Goal: Navigation & Orientation: Find specific page/section

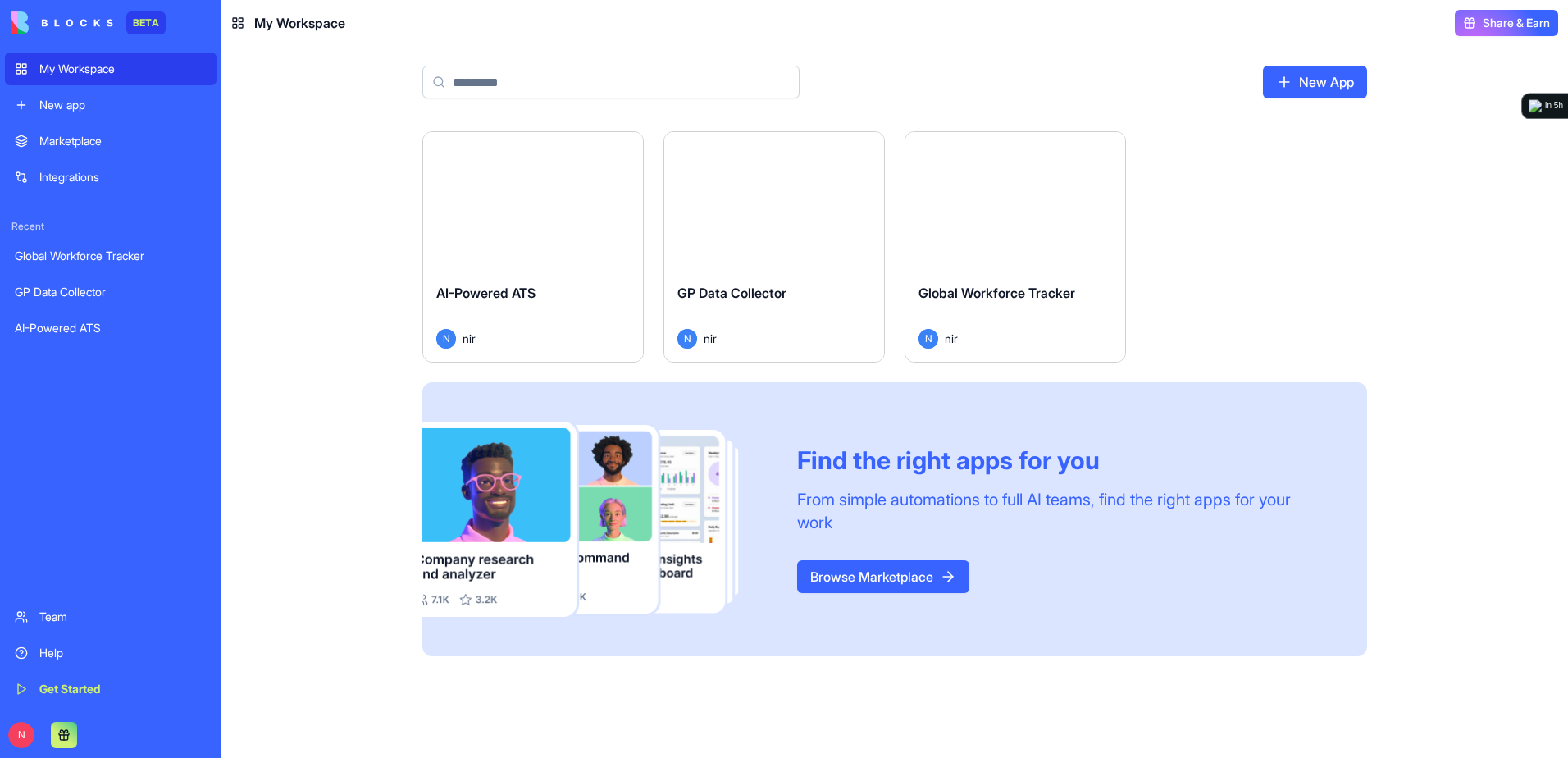
click at [590, 249] on div "Launch" at bounding box center [532, 201] width 220 height 138
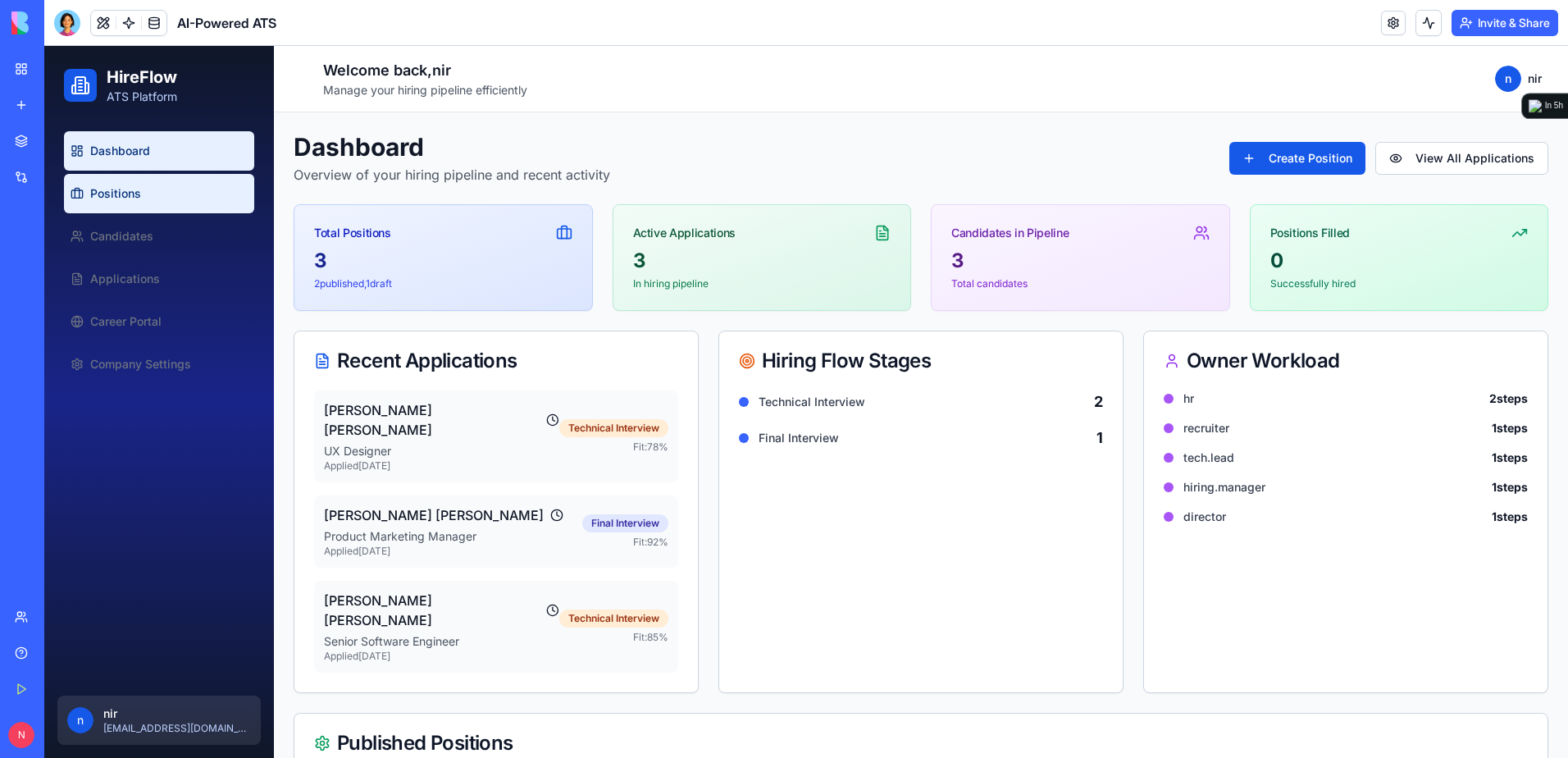
click at [128, 187] on span "Positions" at bounding box center [115, 193] width 51 height 16
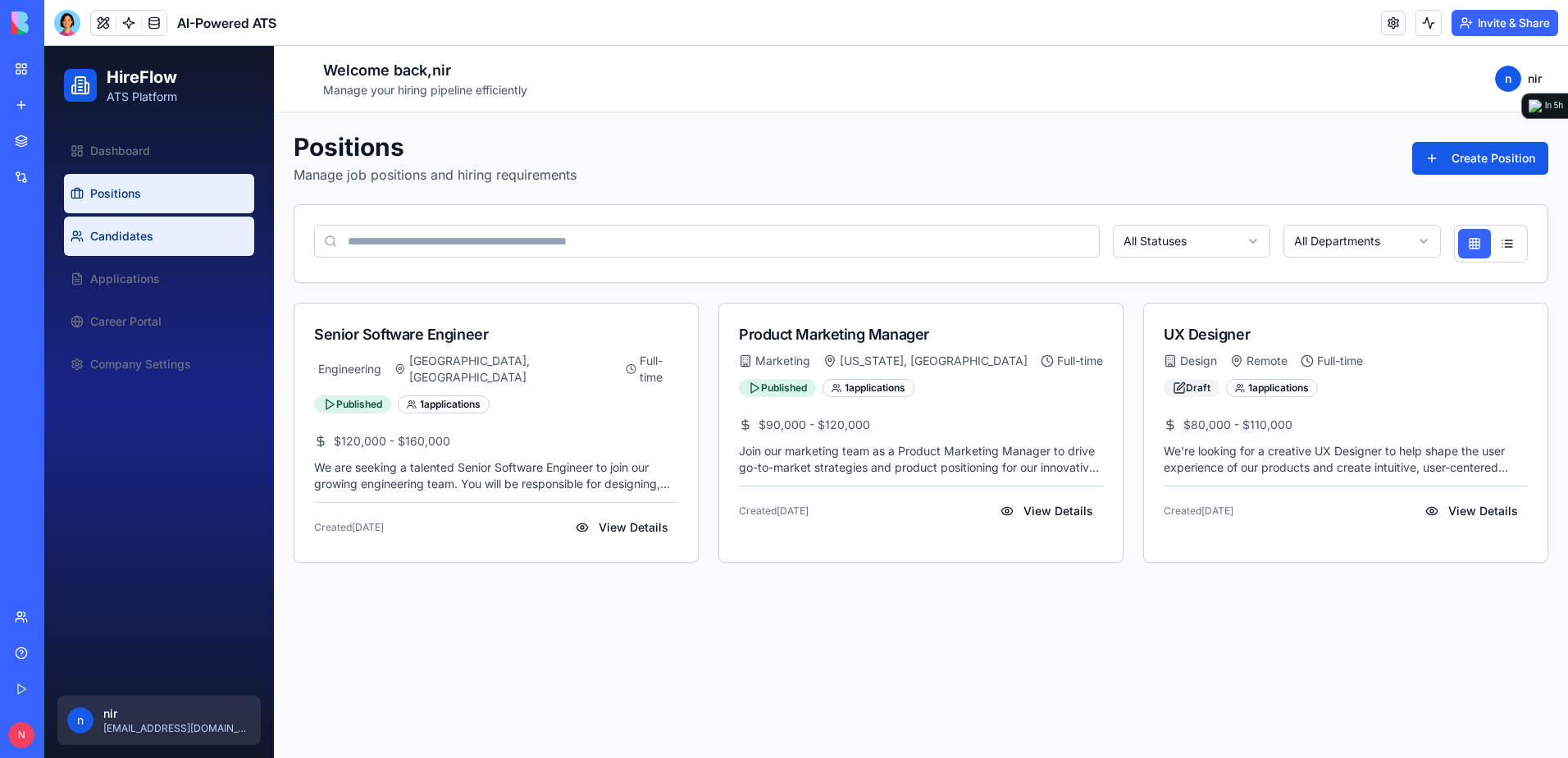
click at [129, 223] on link "Candidates" at bounding box center [159, 236] width 190 height 39
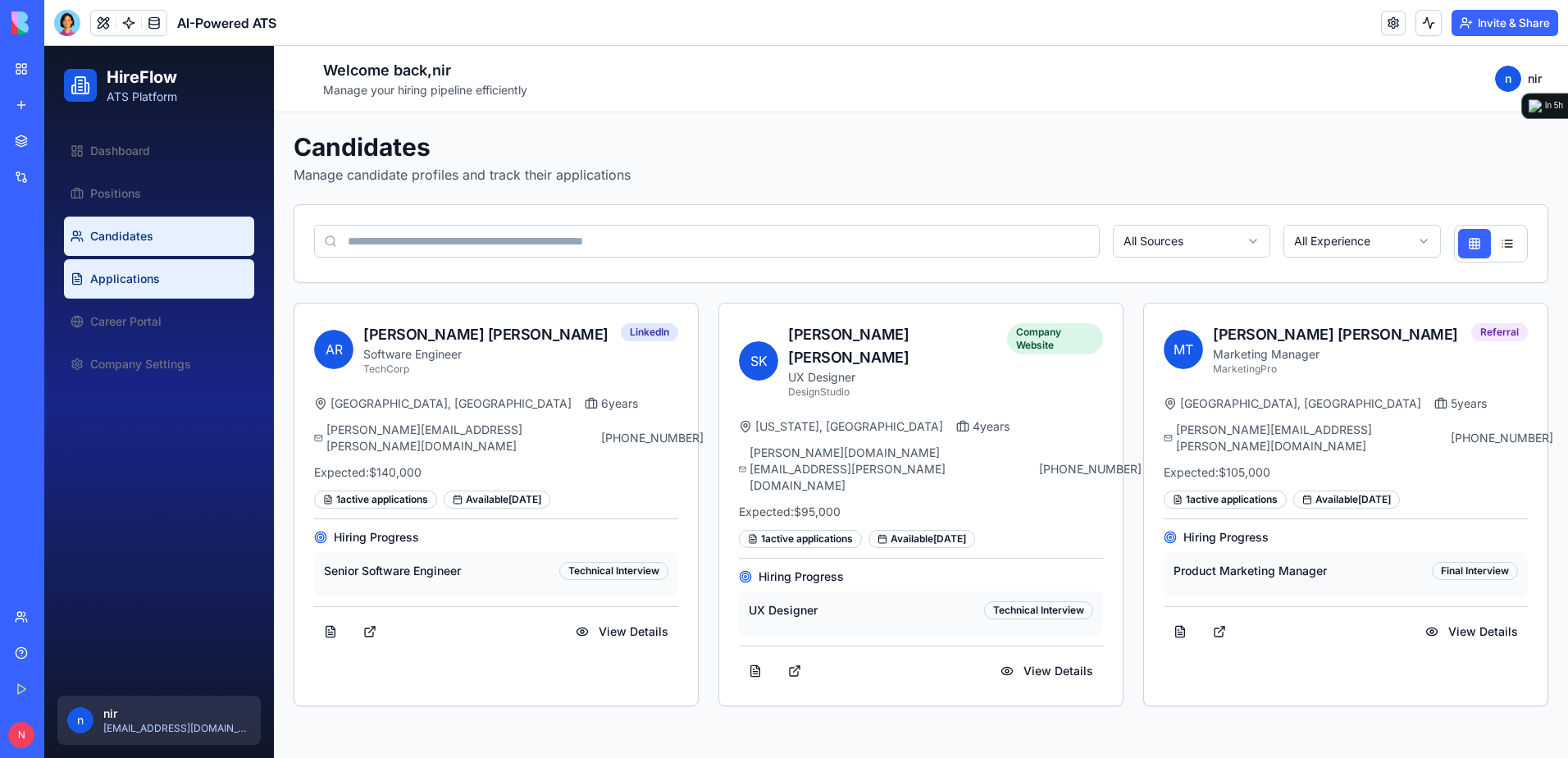
click at [148, 269] on link "Applications" at bounding box center [159, 278] width 190 height 39
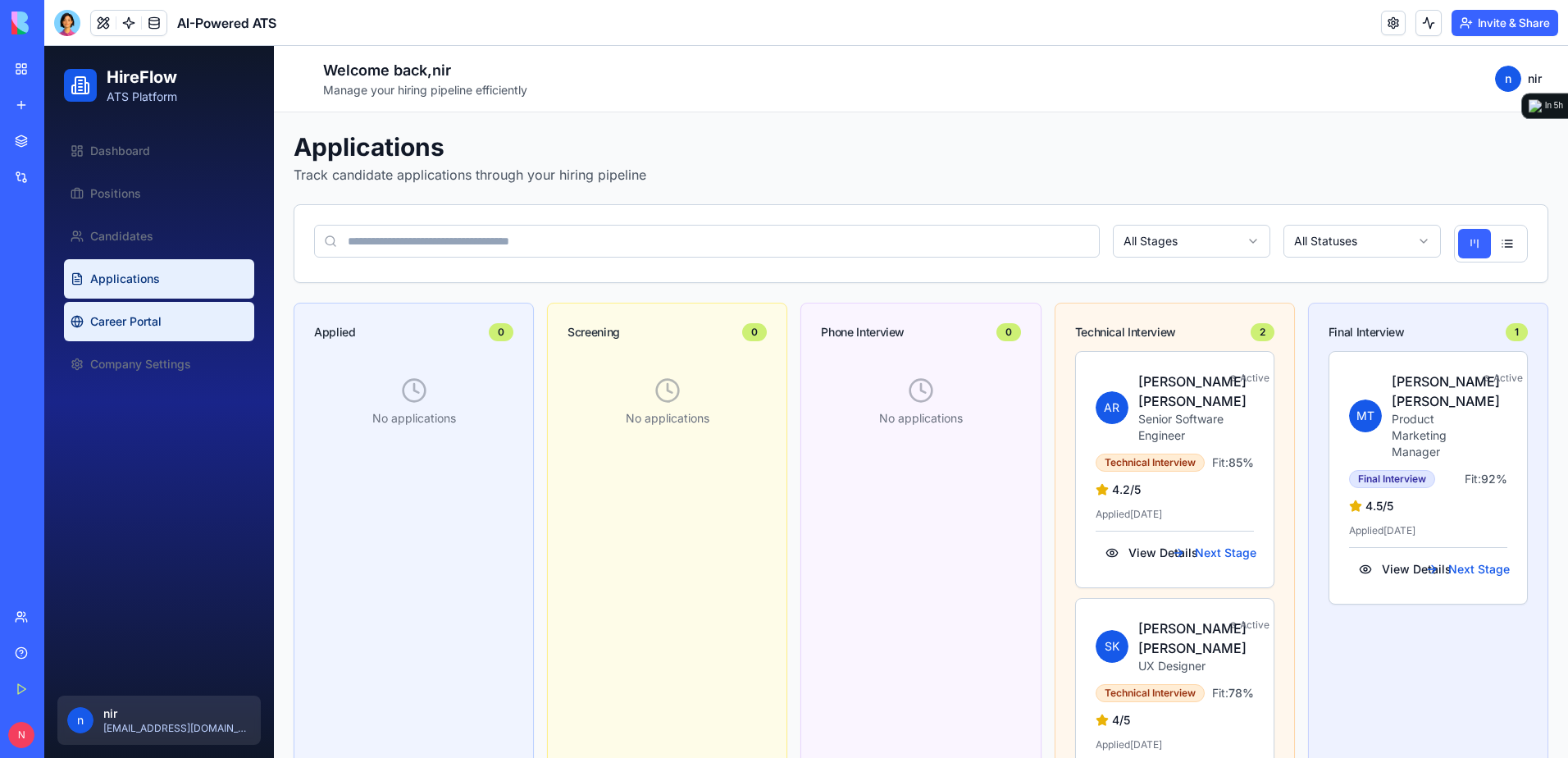
click at [165, 324] on link "Career Portal" at bounding box center [159, 321] width 190 height 39
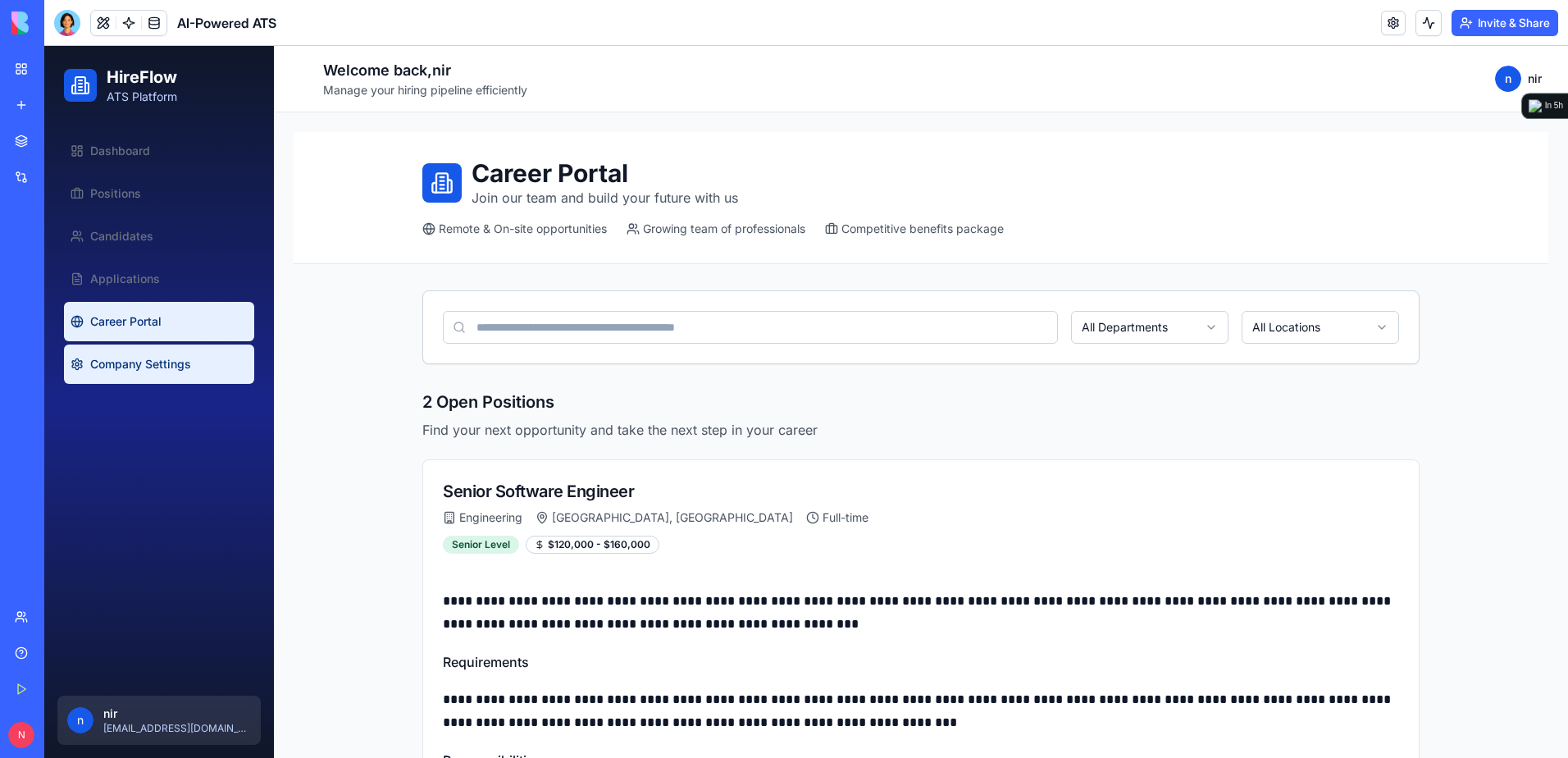
click at [197, 374] on link "Company Settings" at bounding box center [159, 364] width 190 height 39
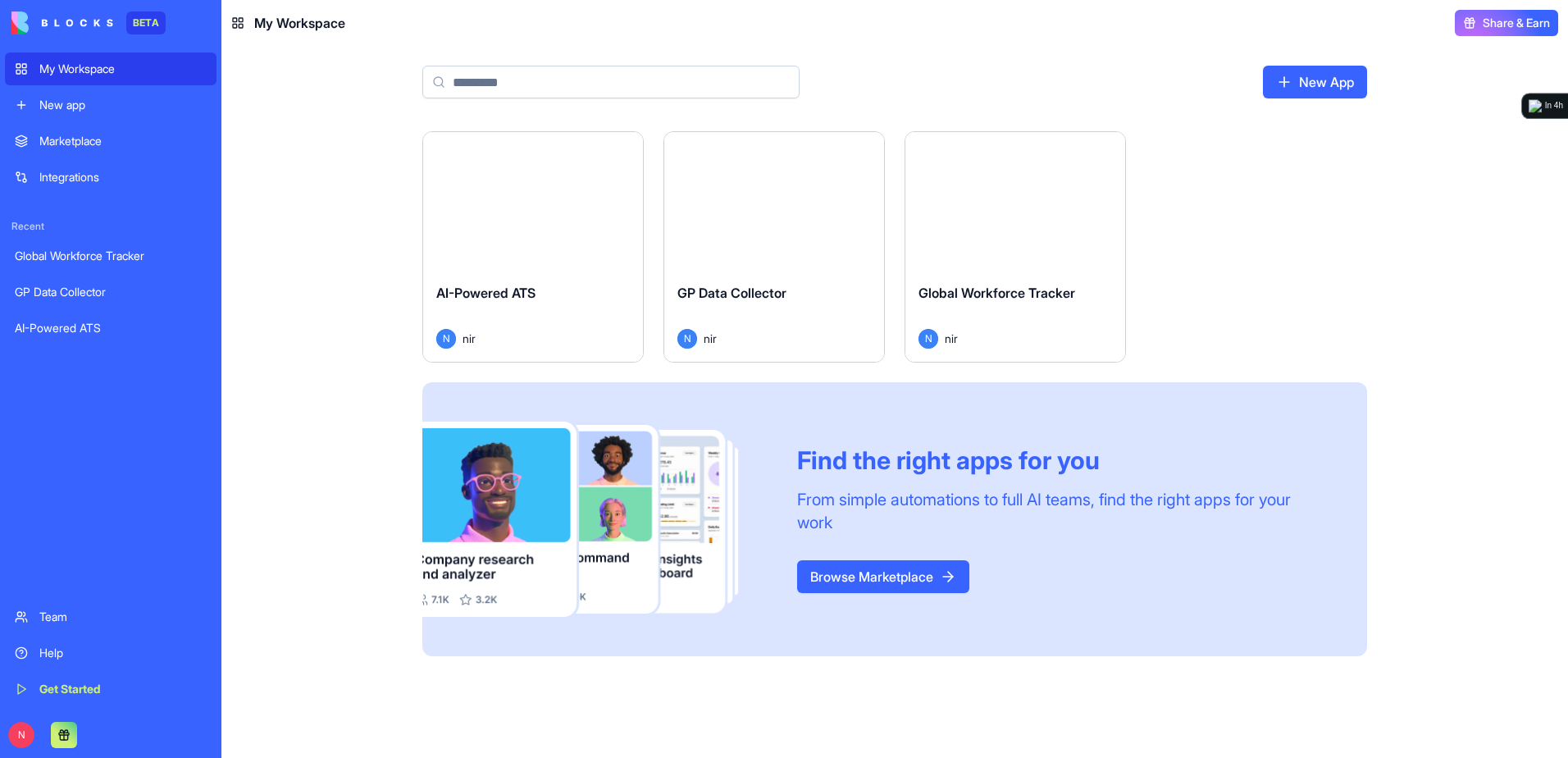
click at [554, 247] on div "Launch" at bounding box center [532, 201] width 220 height 138
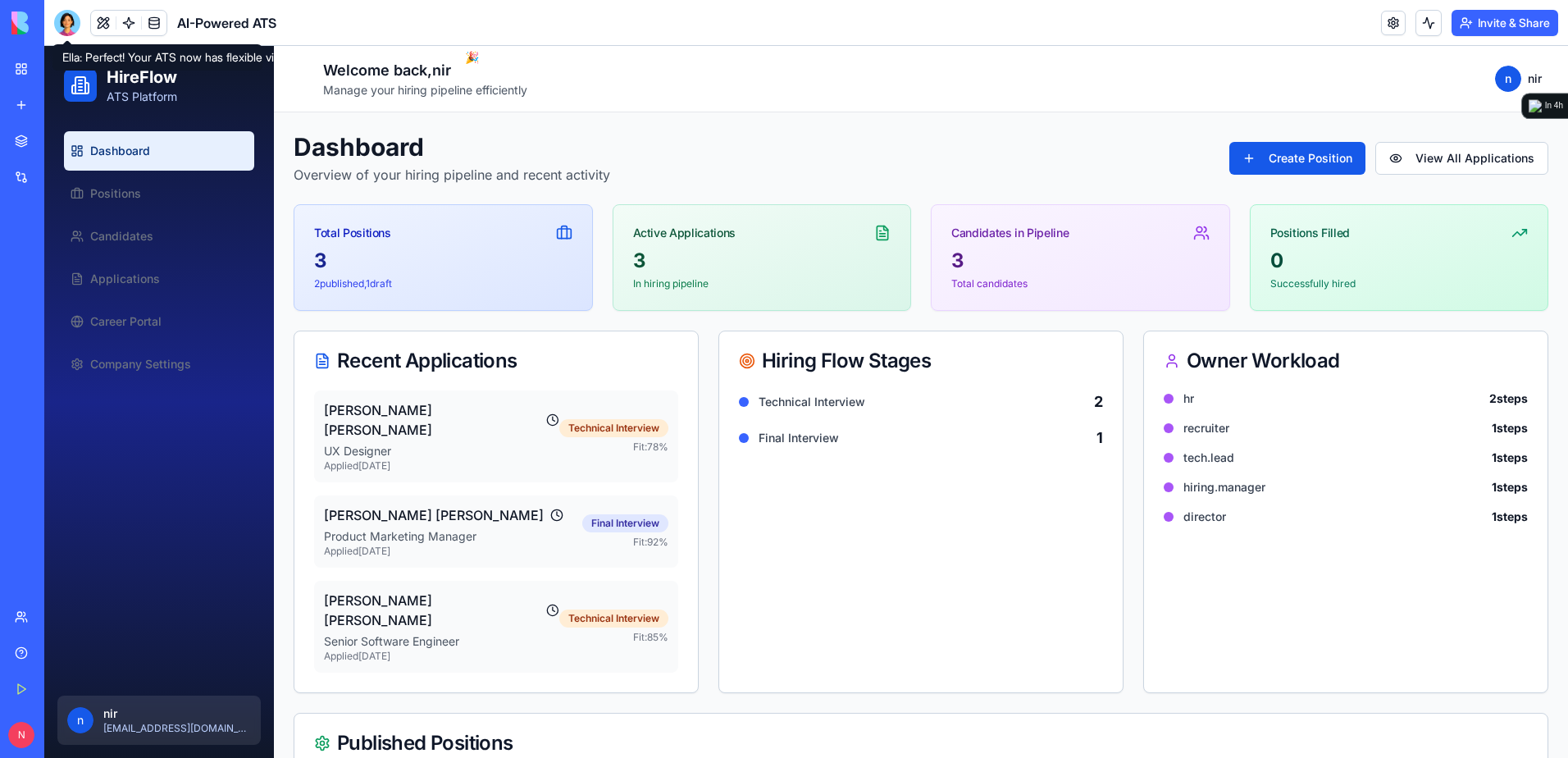
click at [71, 24] on div at bounding box center [66, 22] width 26 height 26
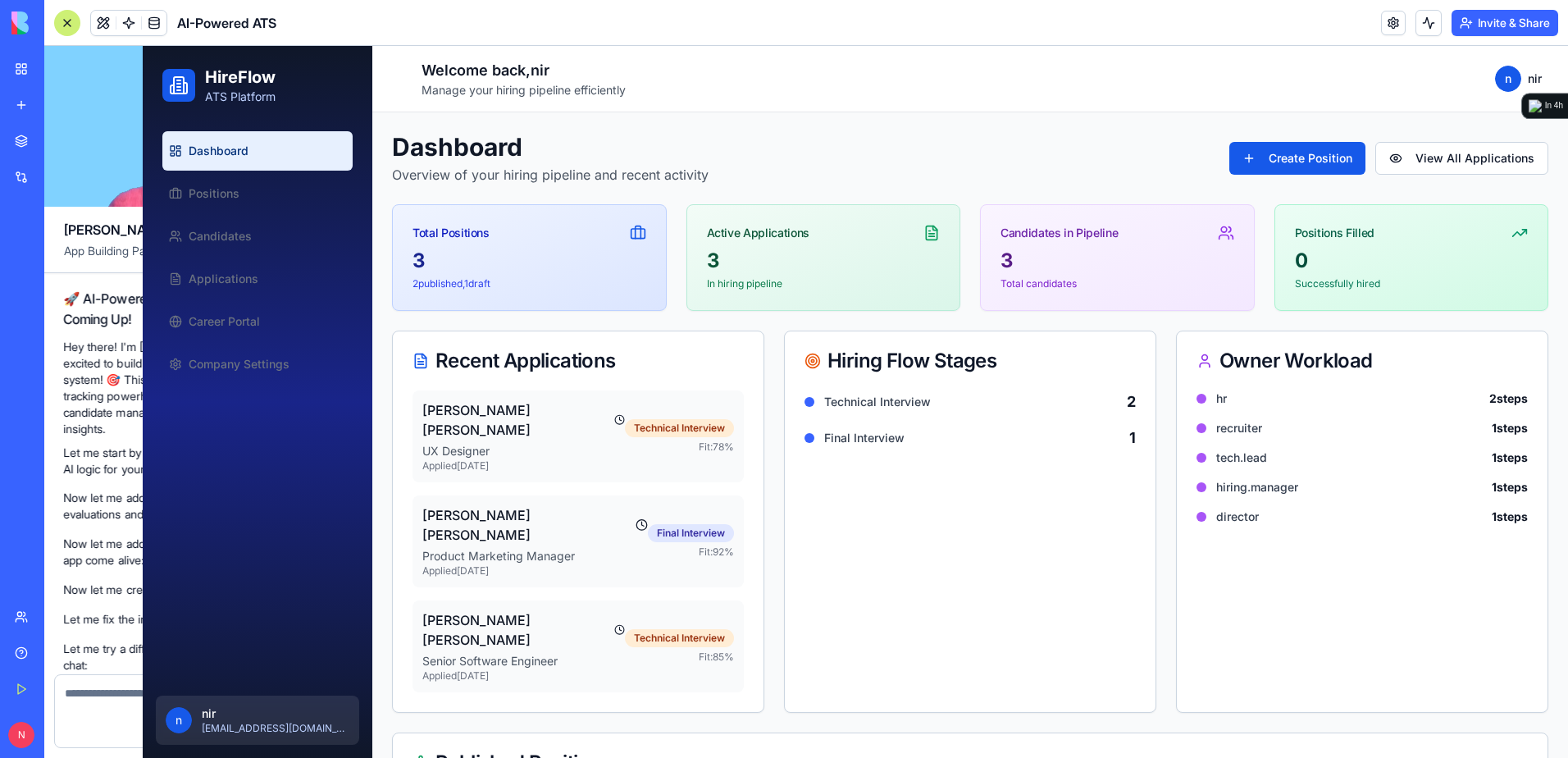
scroll to position [13275, 0]
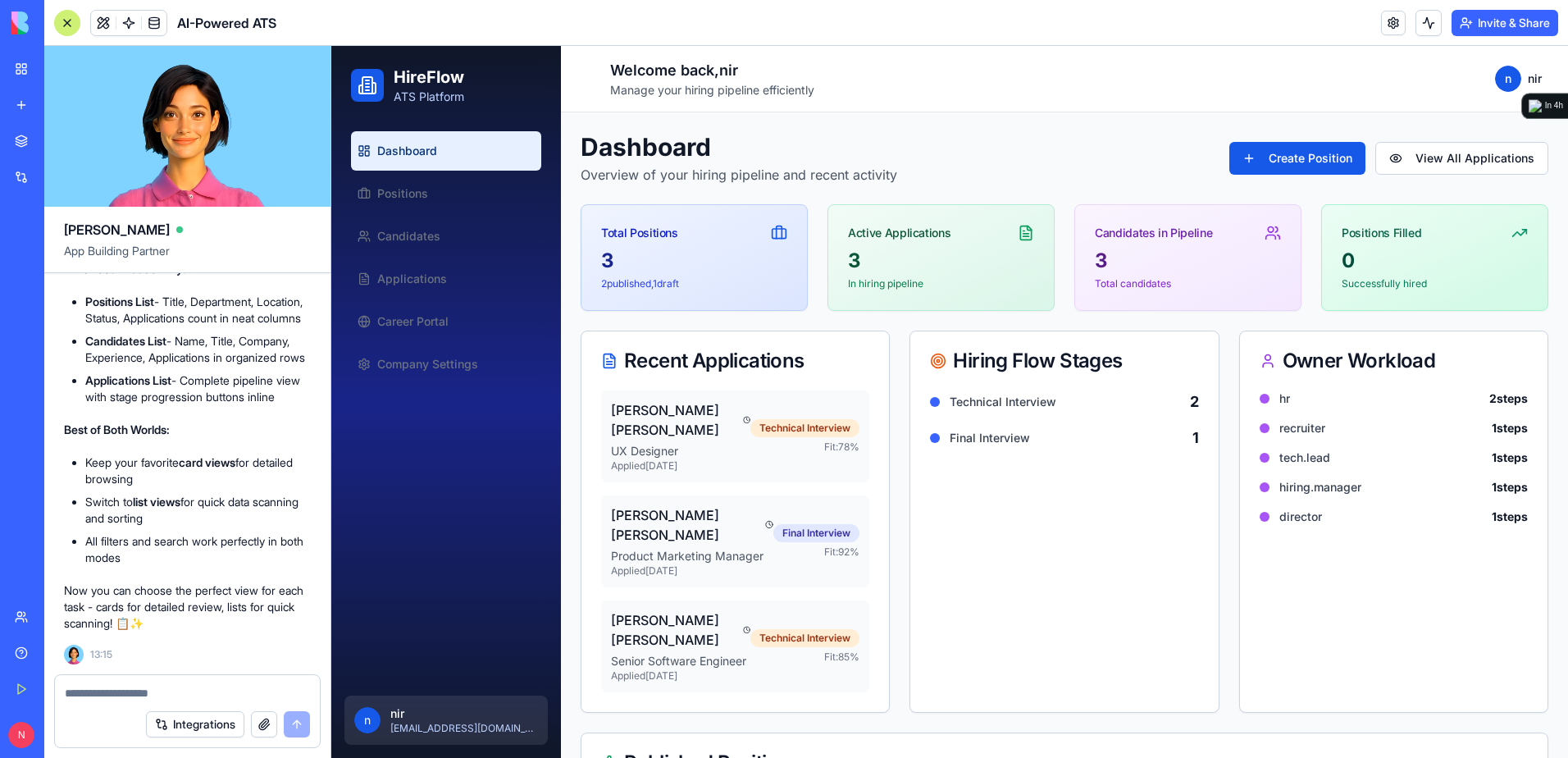
click at [281, 690] on textarea at bounding box center [188, 693] width 246 height 16
click at [103, 26] on button at bounding box center [104, 23] width 25 height 25
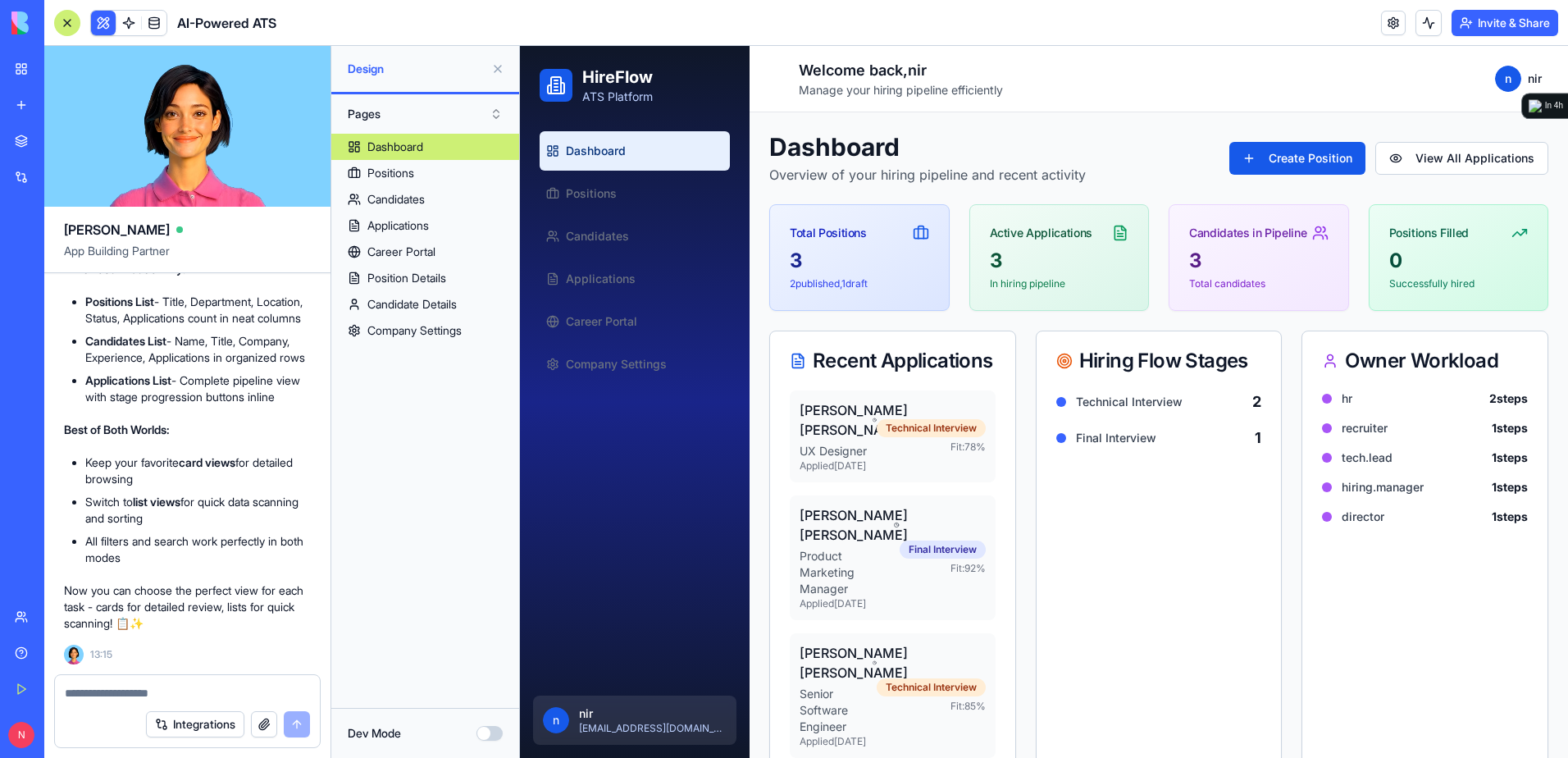
click at [489, 732] on button "Dev Mode" at bounding box center [489, 733] width 26 height 14
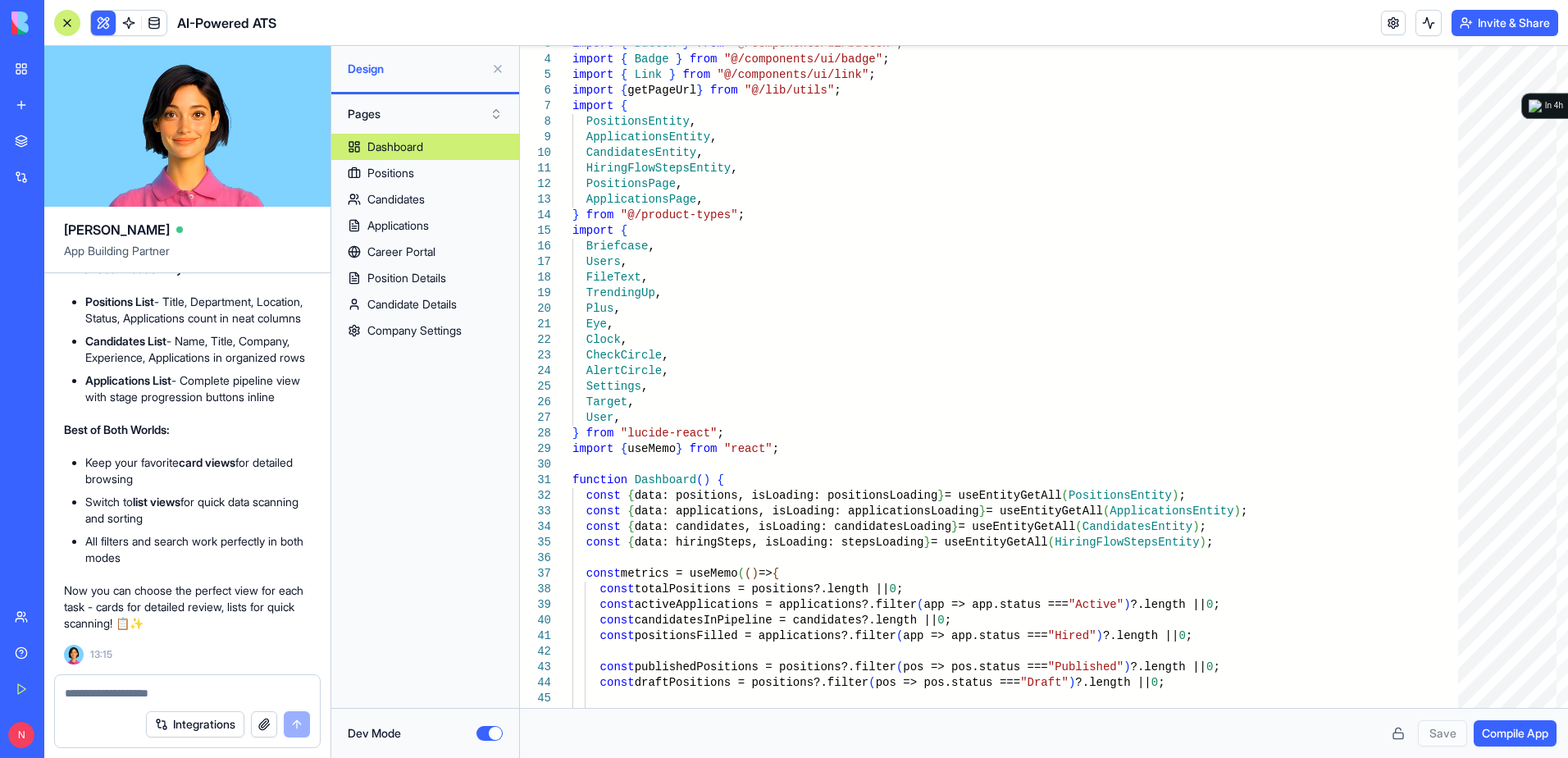
click at [26, 65] on link "My Workspace" at bounding box center [37, 69] width 65 height 33
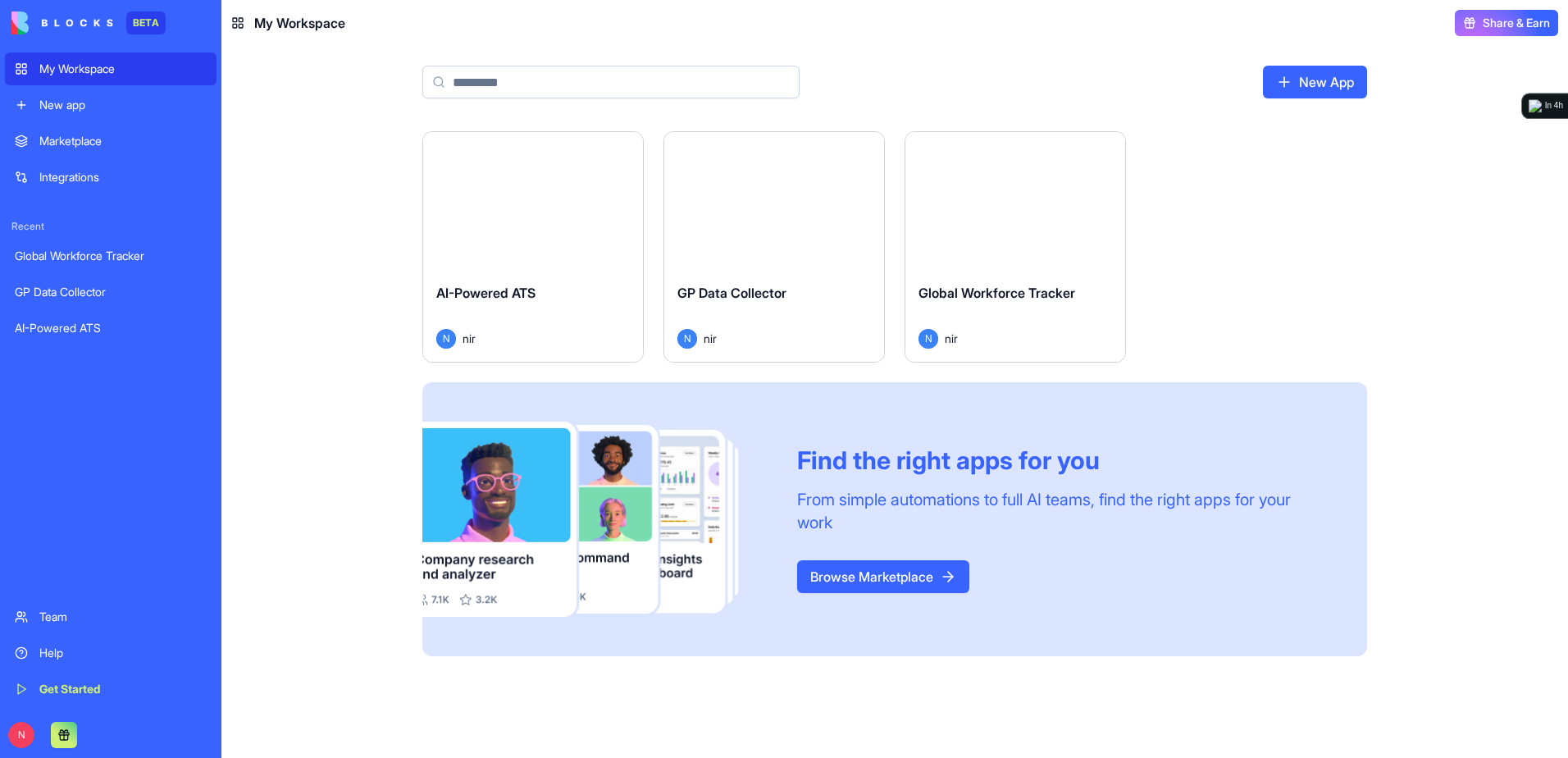
click at [59, 106] on div "New app" at bounding box center [123, 105] width 167 height 16
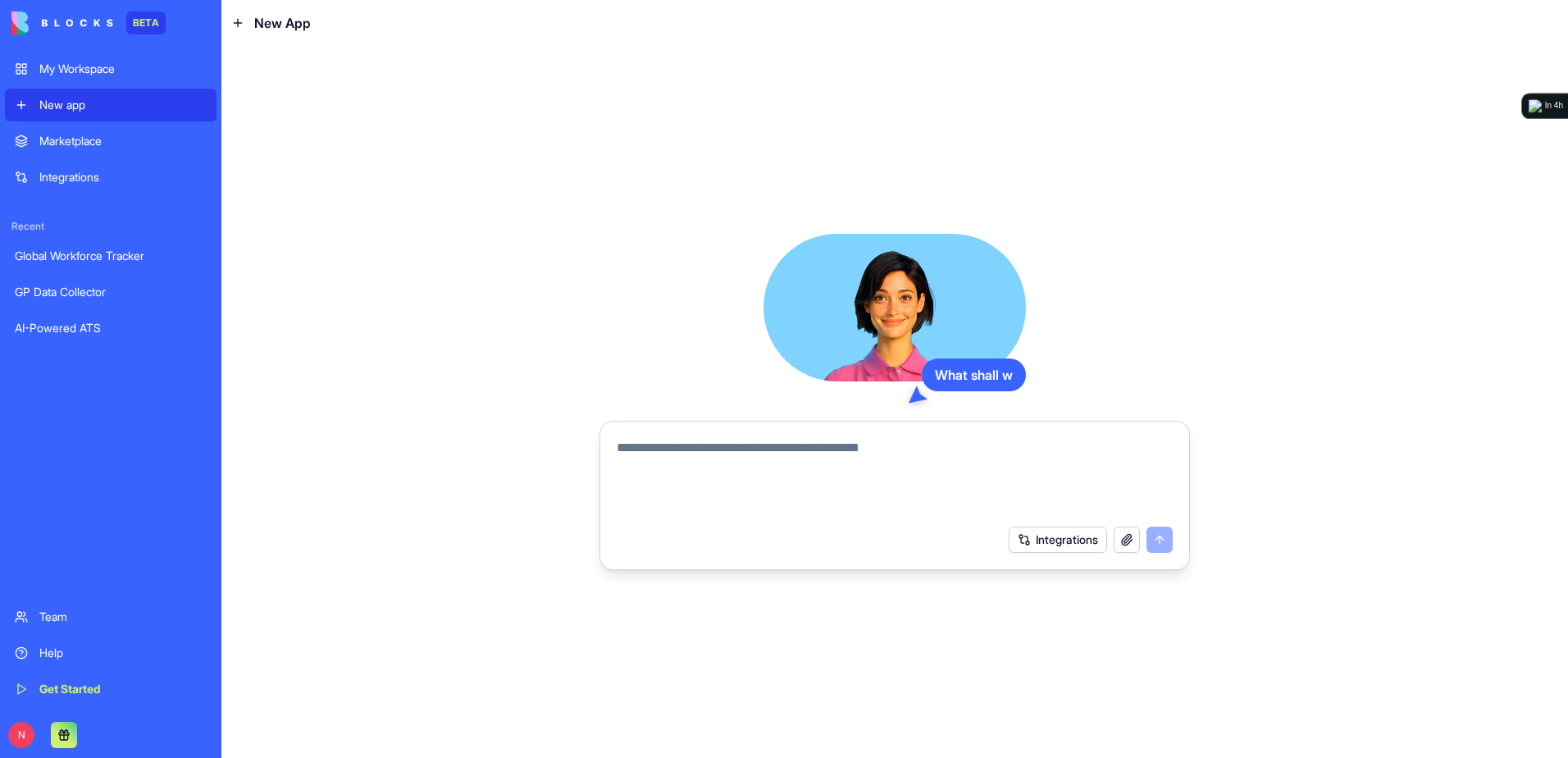
click at [64, 76] on div "My Workspace" at bounding box center [123, 68] width 167 height 16
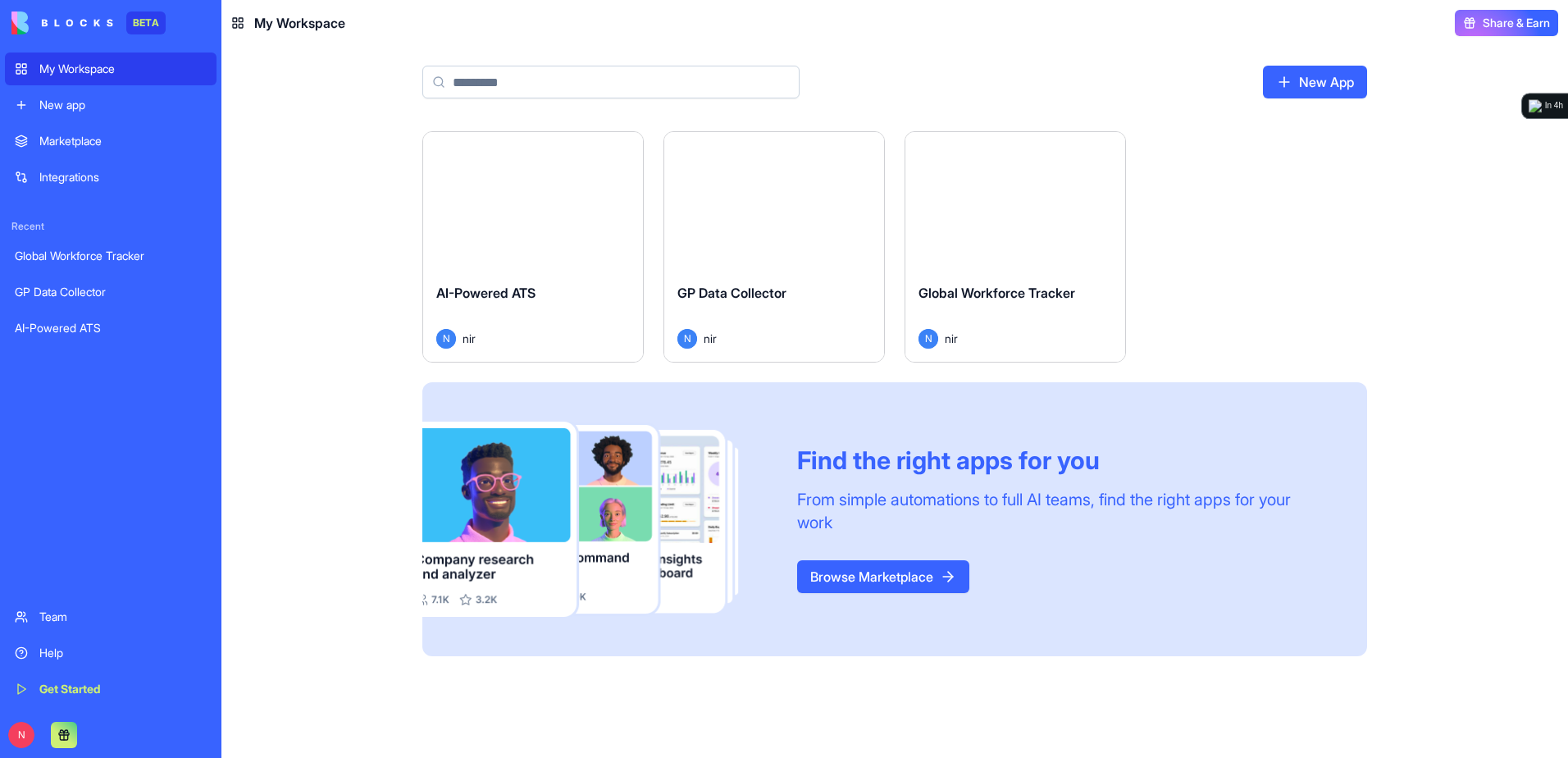
click at [587, 241] on div "Launch" at bounding box center [532, 201] width 220 height 138
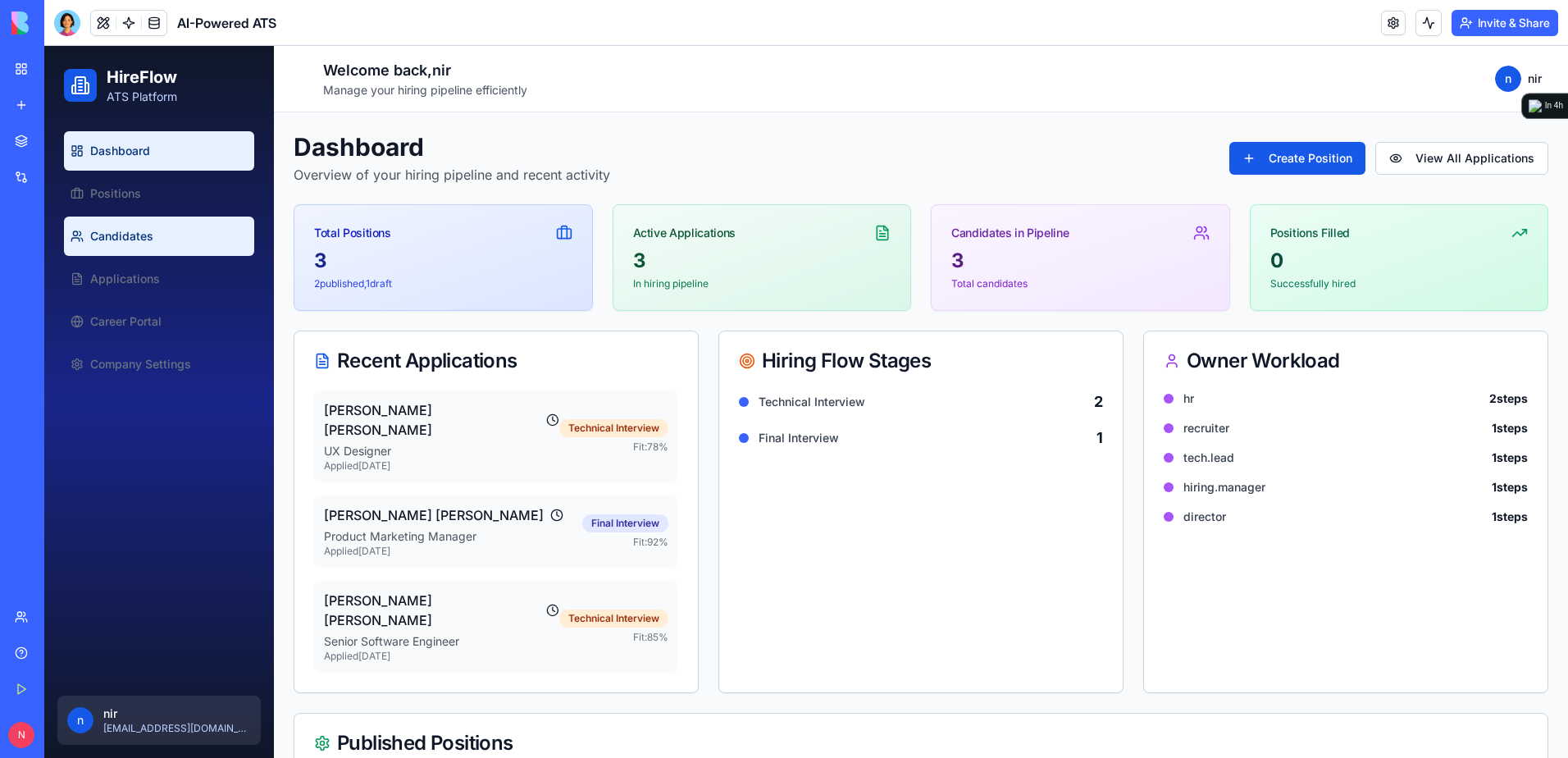
click at [104, 232] on span "Candidates" at bounding box center [122, 236] width 63 height 16
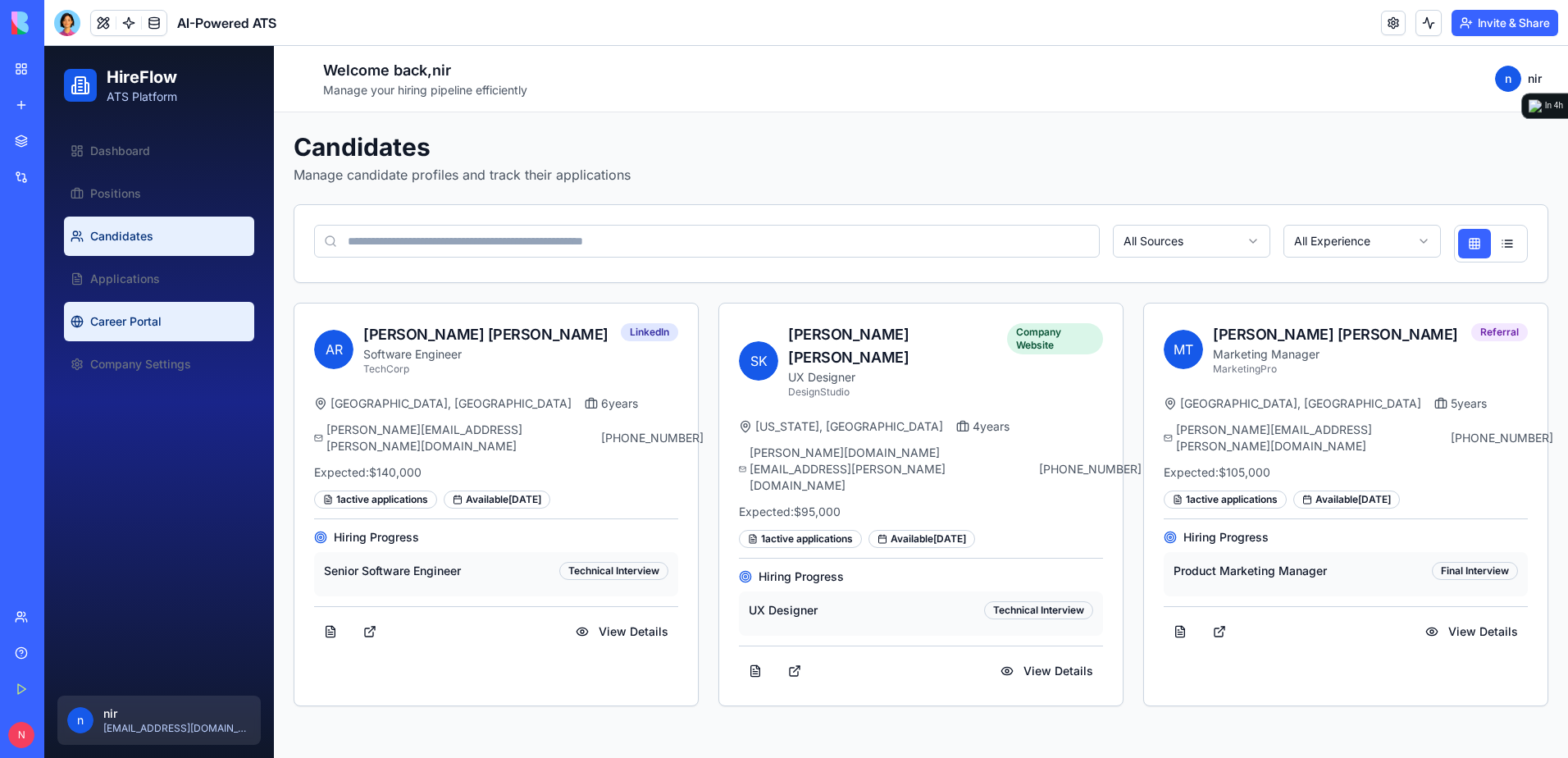
click at [130, 334] on link "Career Portal" at bounding box center [159, 321] width 190 height 39
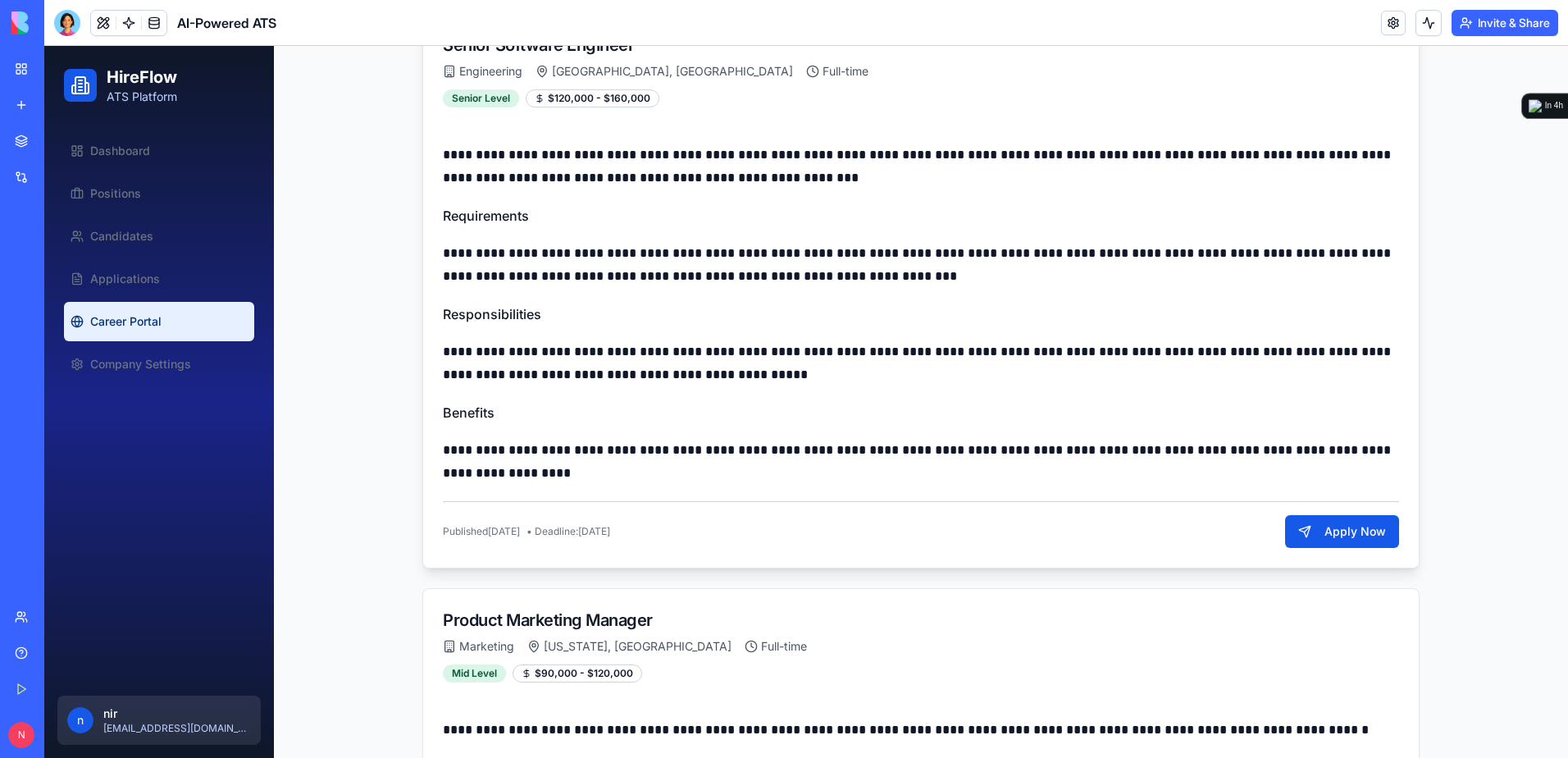
scroll to position [492, 0]
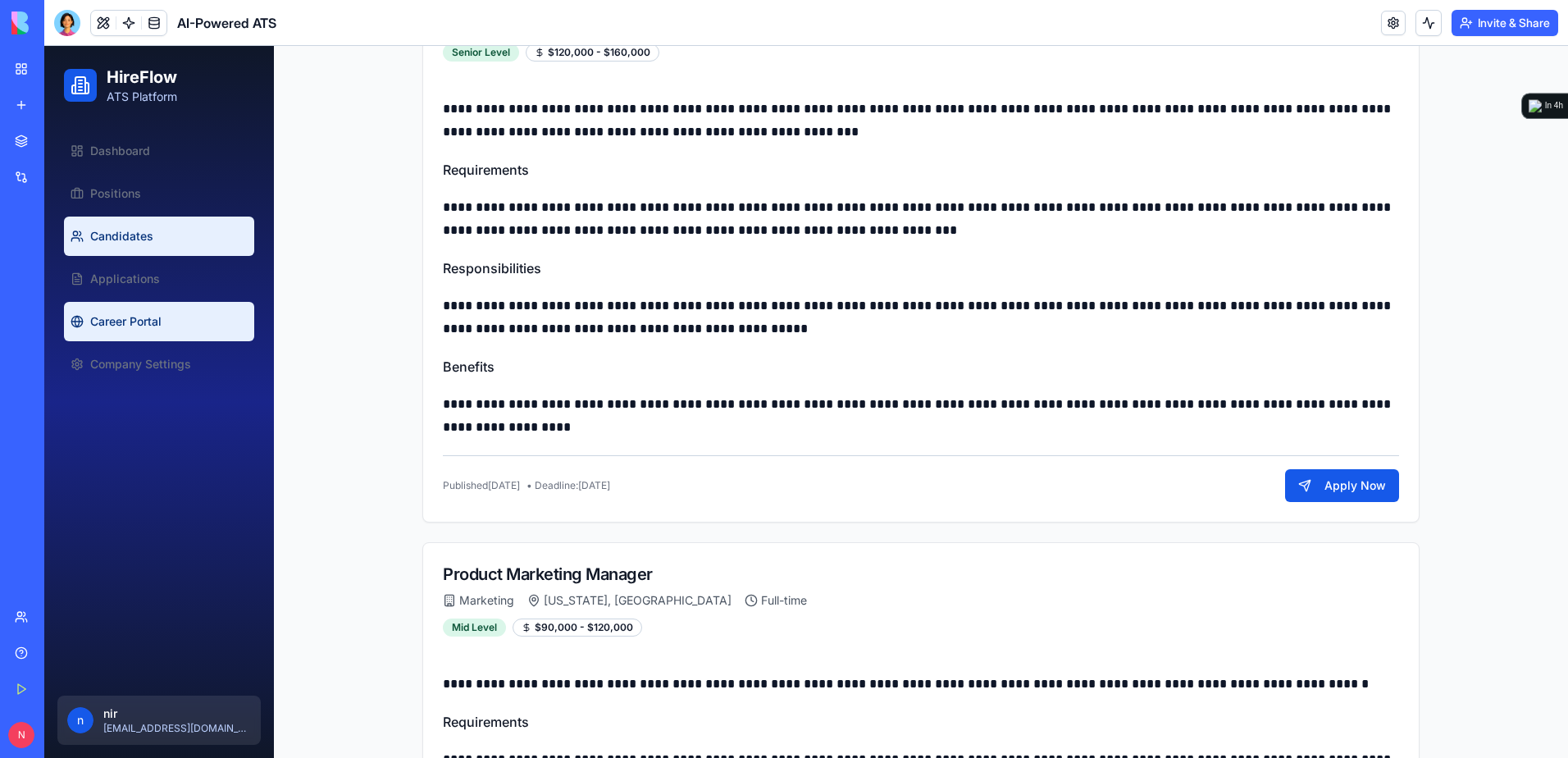
click at [153, 239] on link "Candidates" at bounding box center [159, 236] width 190 height 39
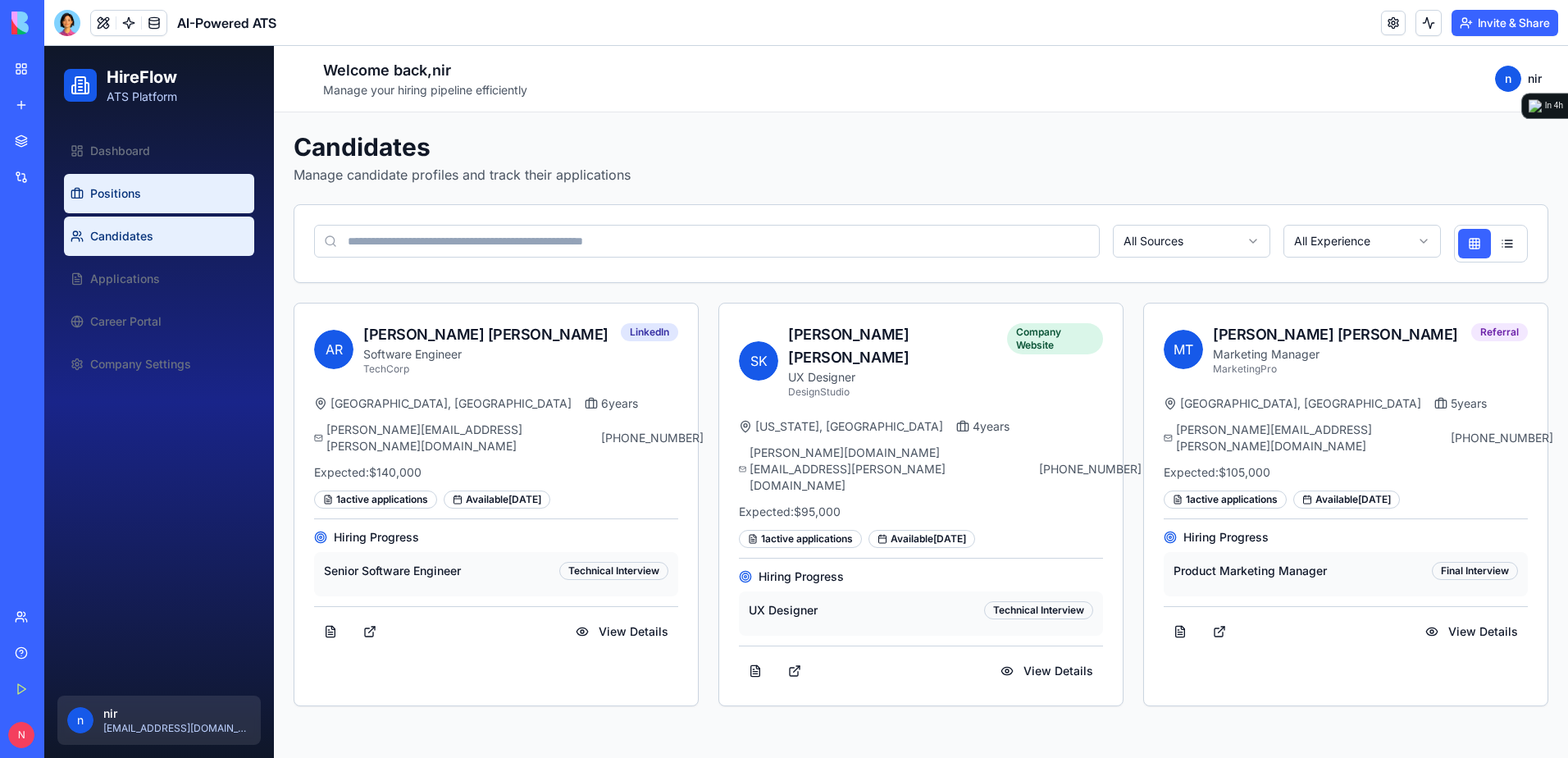
click at [141, 182] on link "Positions" at bounding box center [159, 193] width 190 height 39
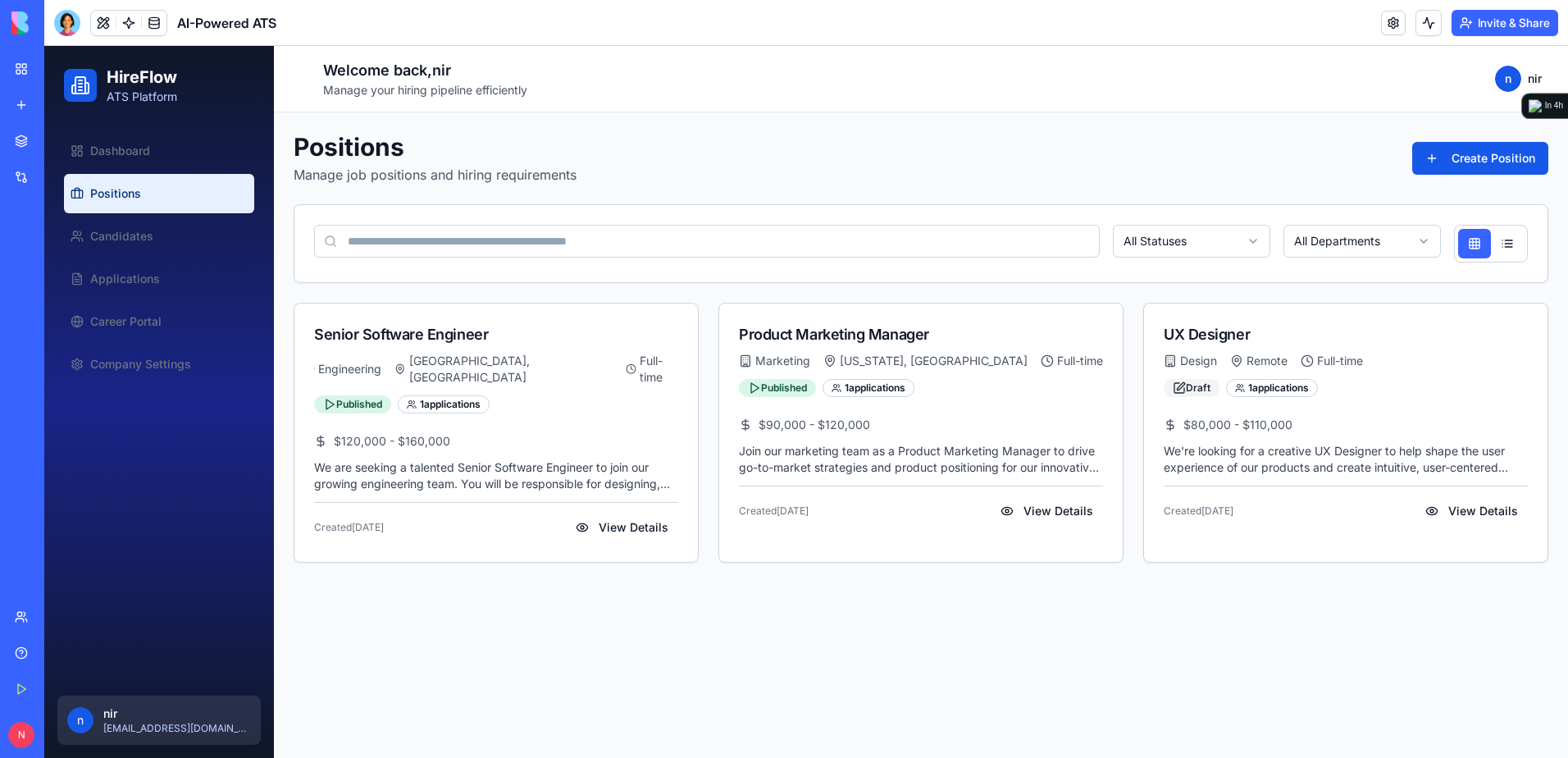
click at [23, 69] on link "My Workspace" at bounding box center [37, 69] width 65 height 33
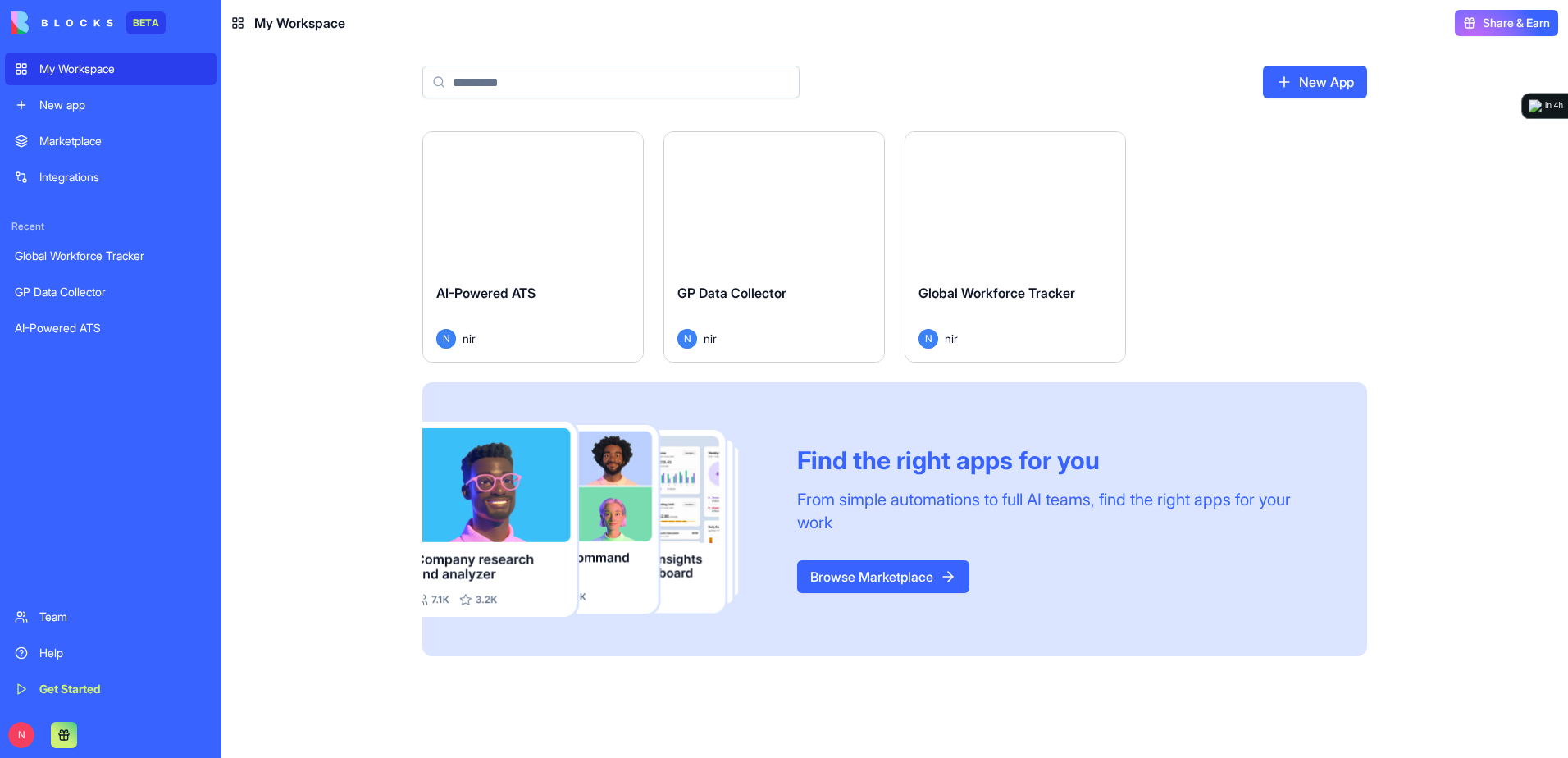
click at [928, 239] on div "Launch" at bounding box center [1015, 201] width 220 height 138
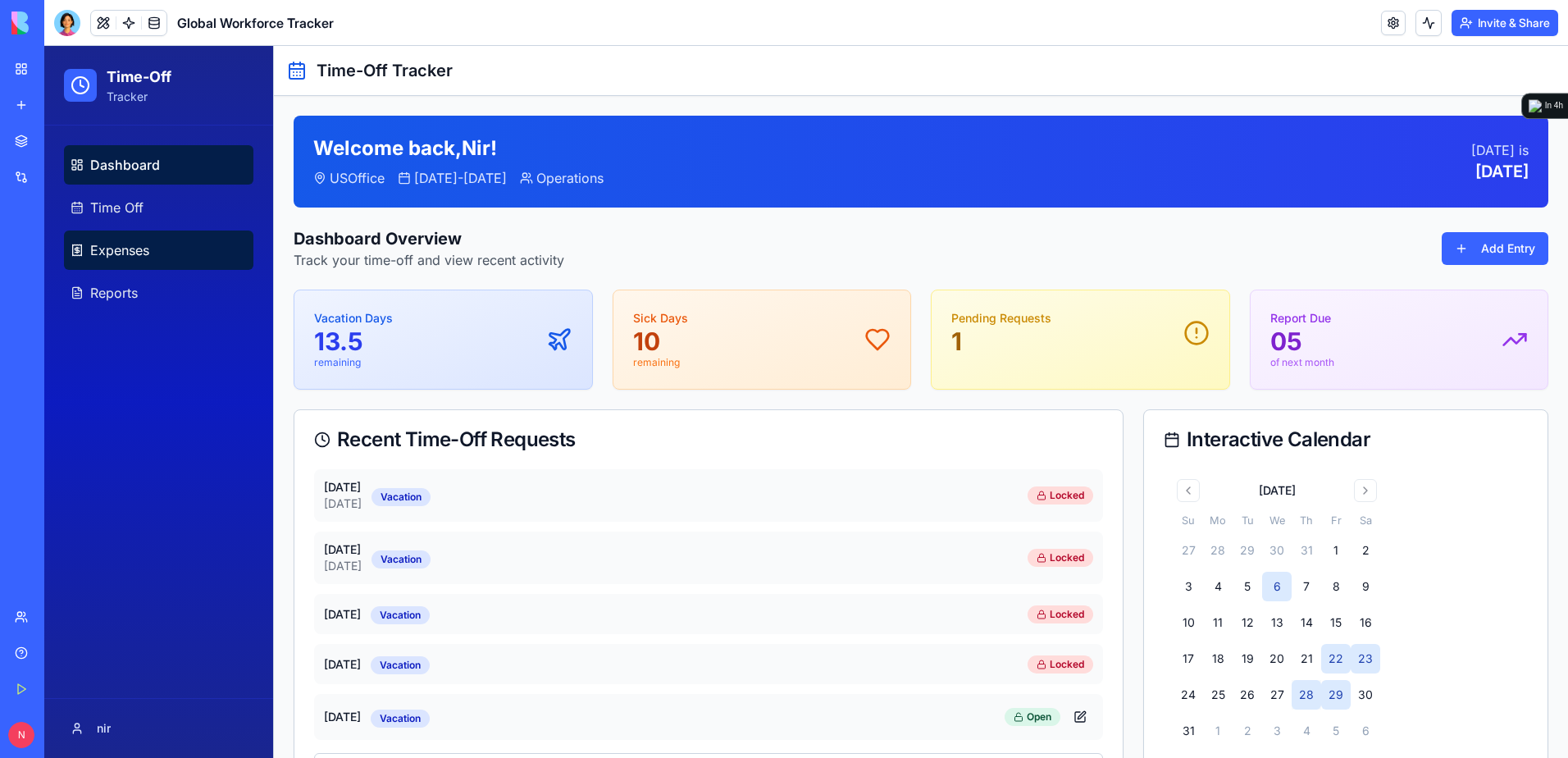
click at [187, 260] on link "Expenses" at bounding box center [159, 249] width 190 height 39
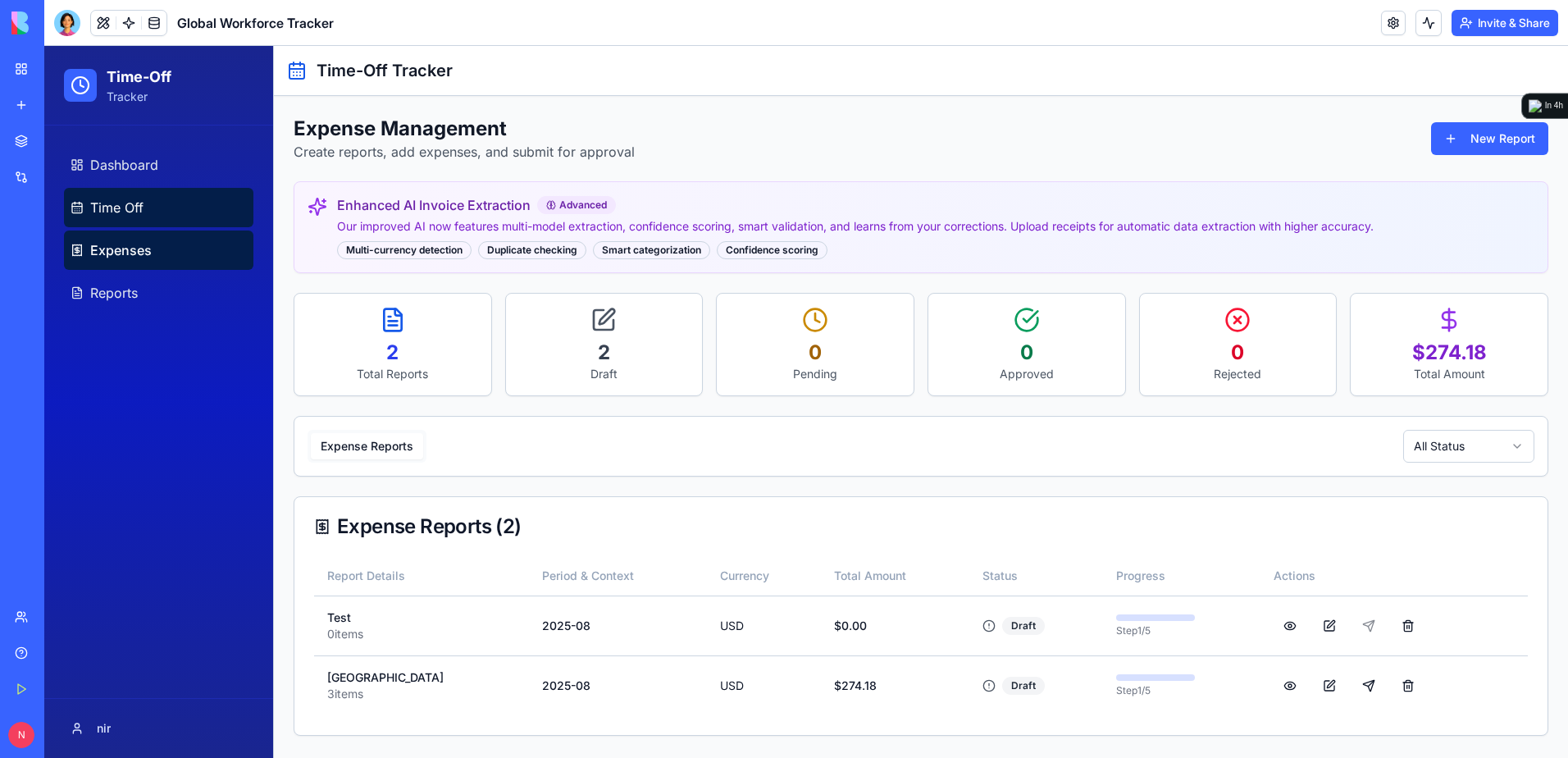
click at [156, 190] on link "Time Off" at bounding box center [159, 207] width 190 height 39
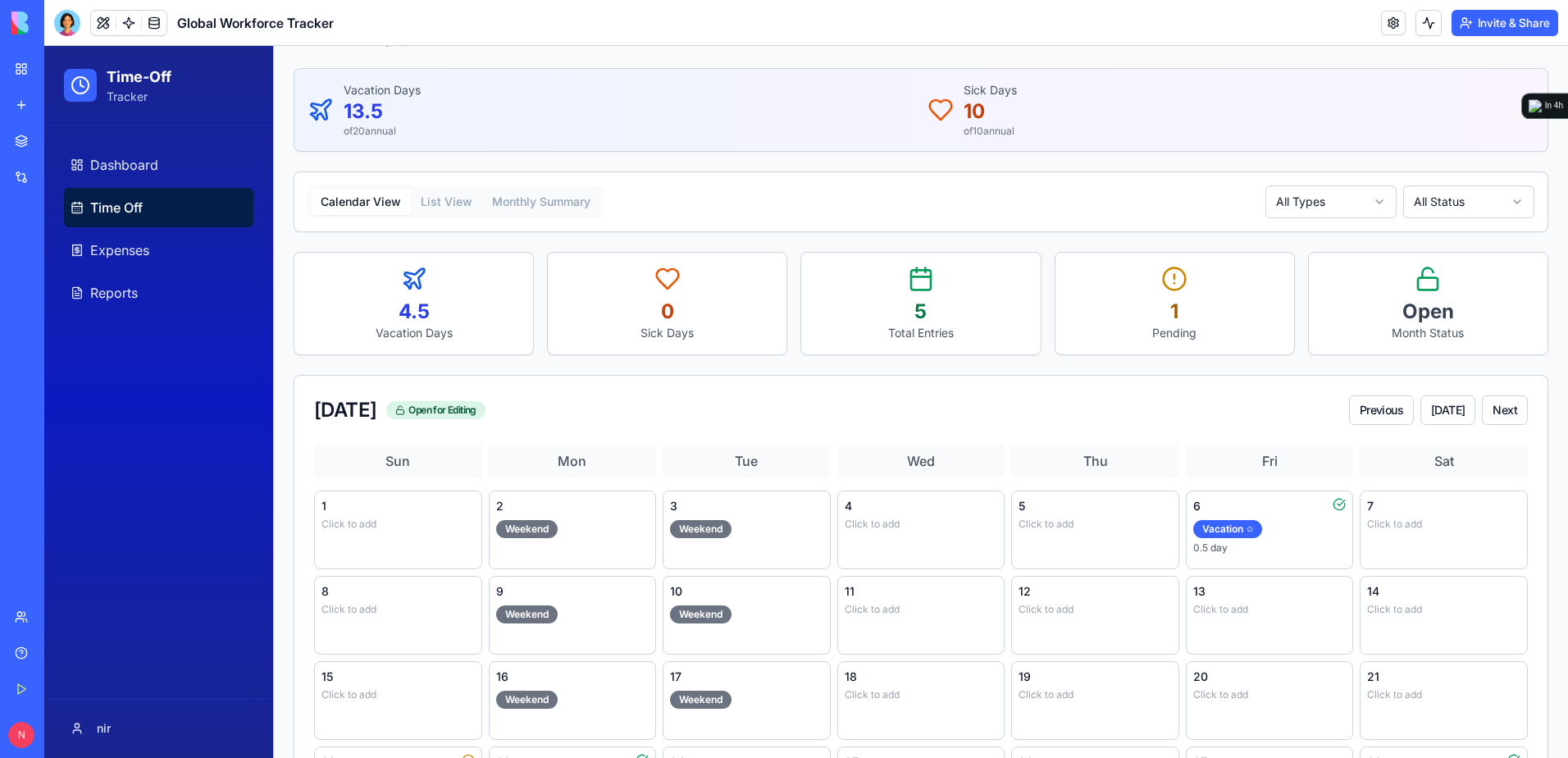
scroll to position [59, 0]
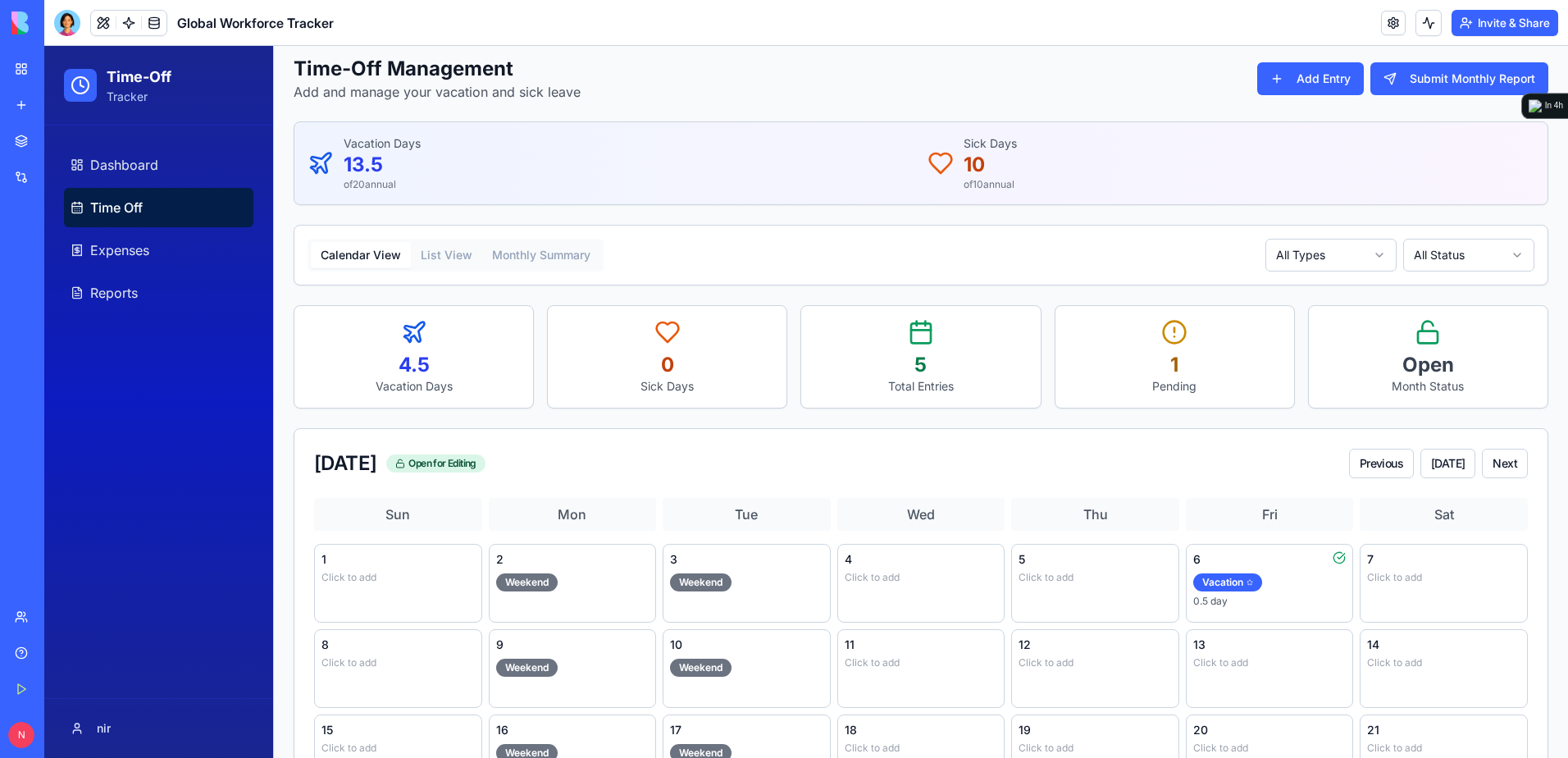
click at [71, 77] on link "My Workspace" at bounding box center [37, 69] width 65 height 33
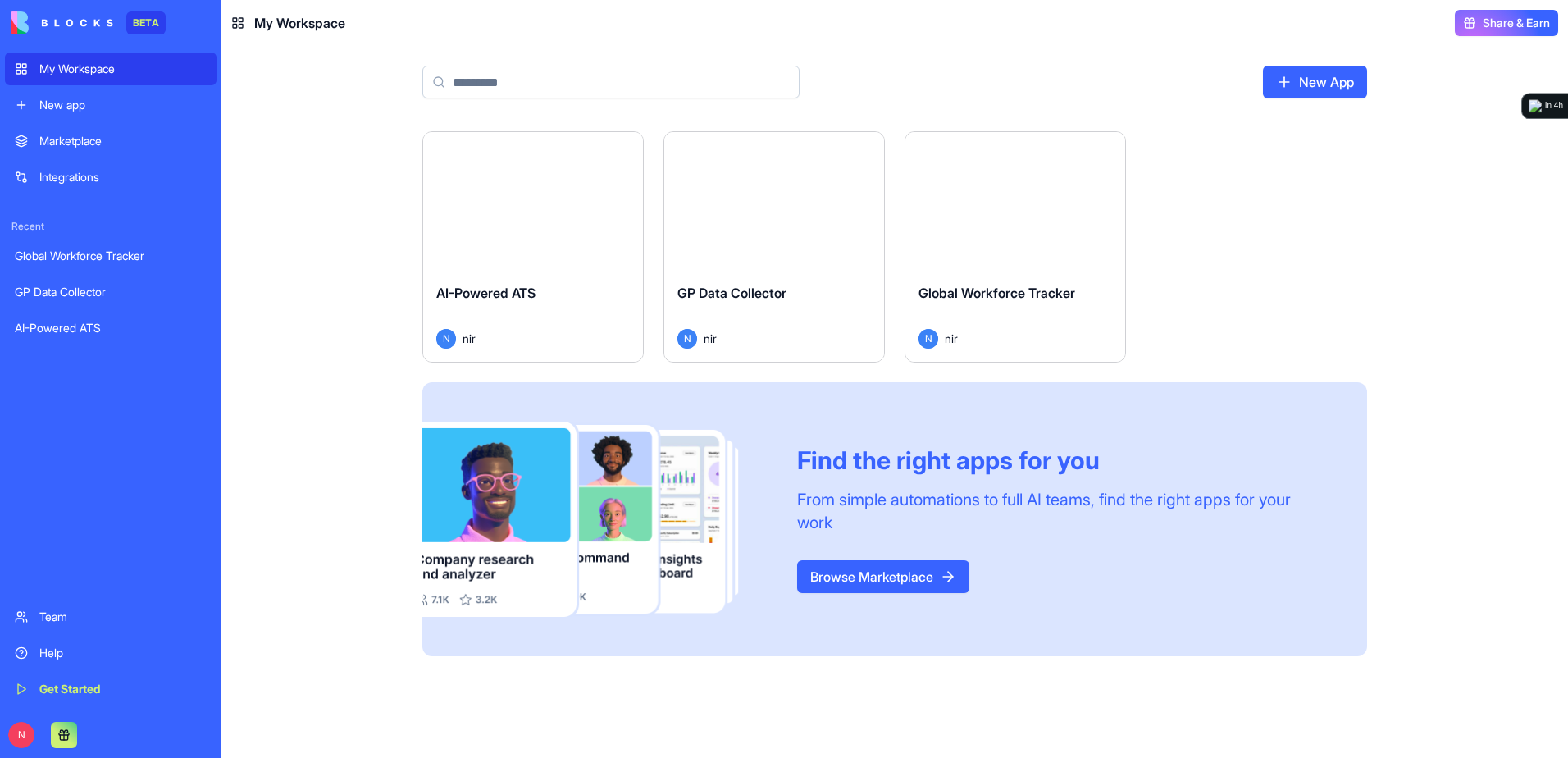
click at [792, 241] on div "Launch" at bounding box center [774, 201] width 220 height 138
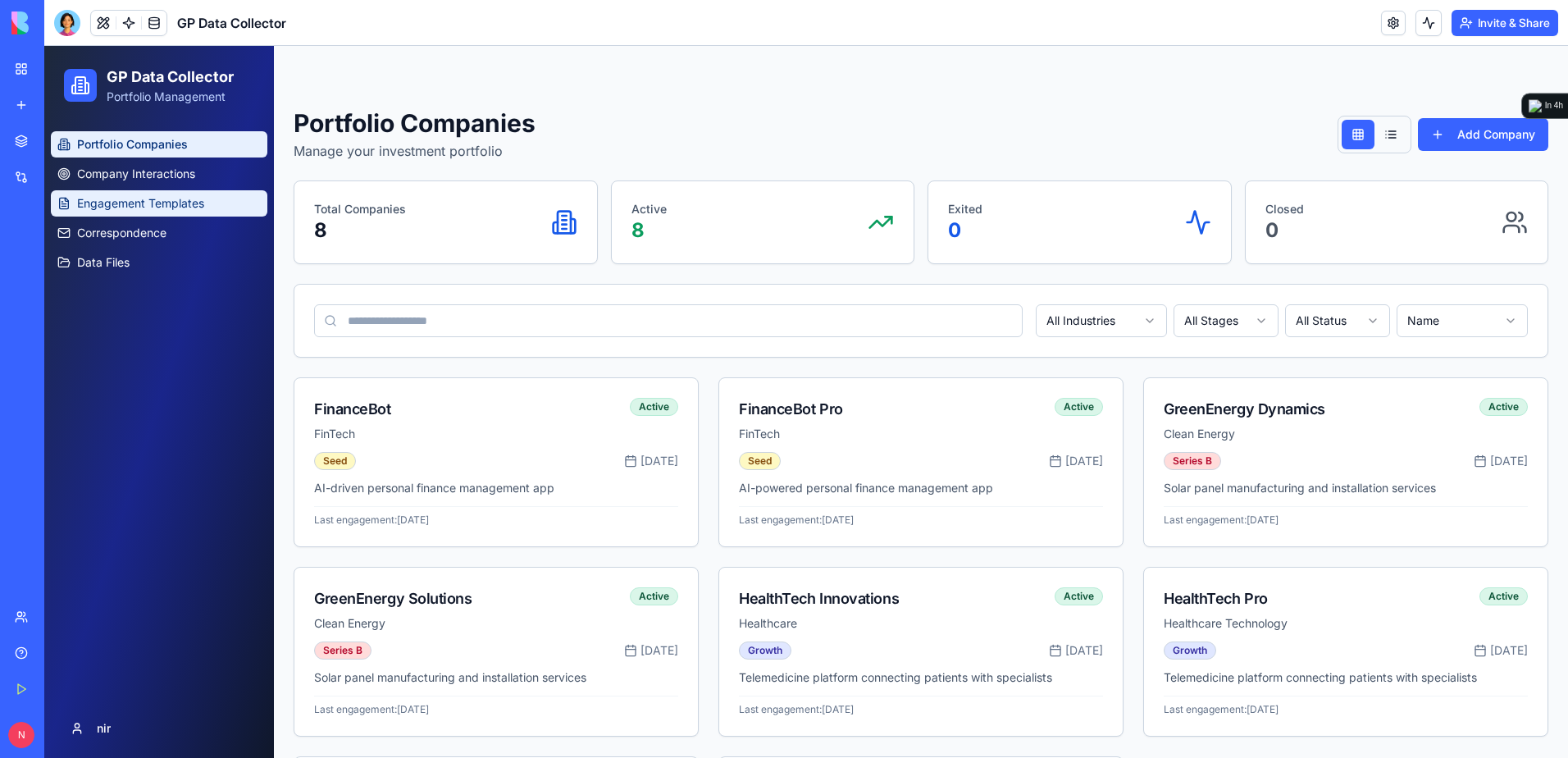
click at [186, 210] on span "Engagement Templates" at bounding box center [140, 203] width 128 height 16
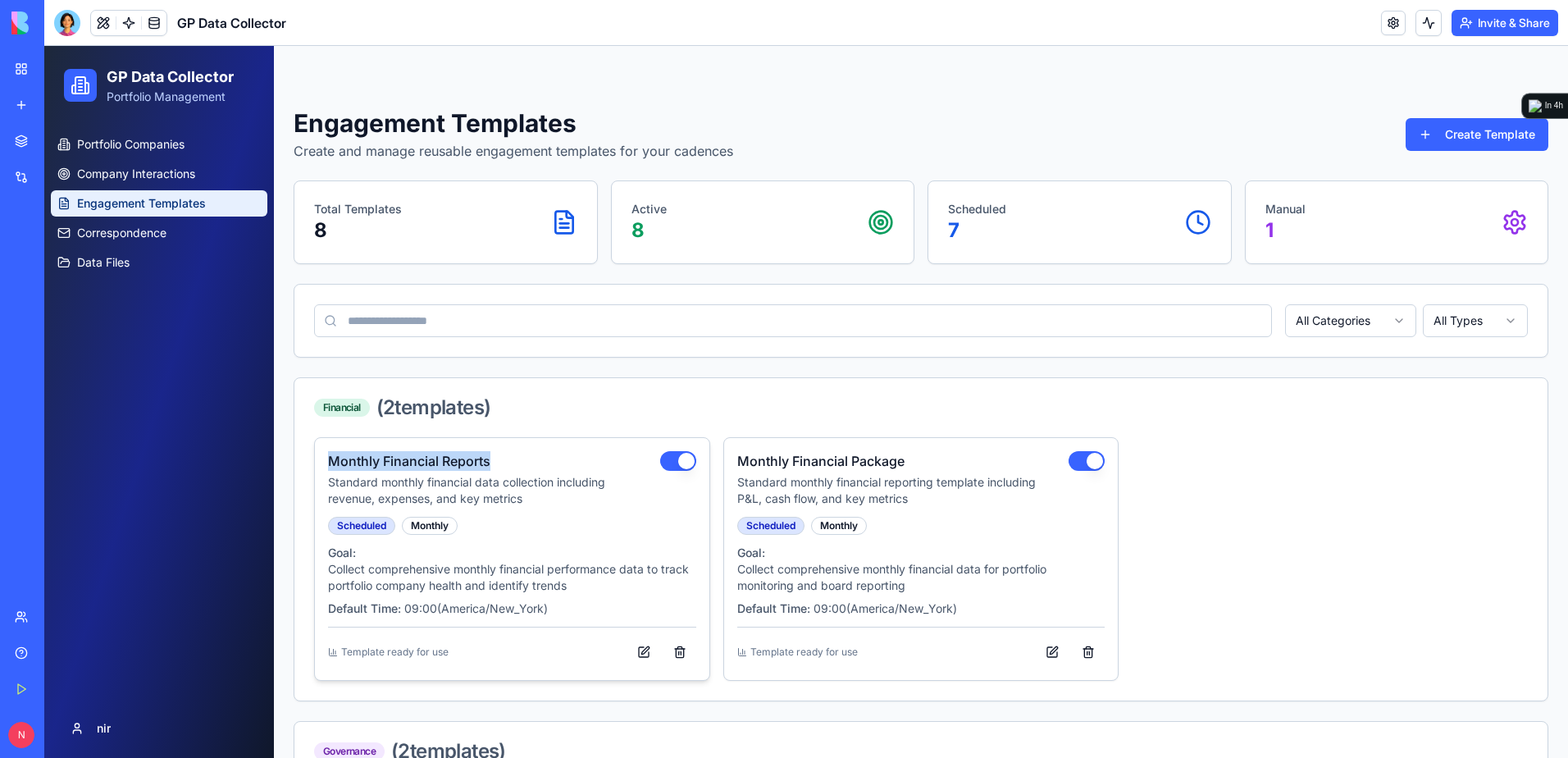
drag, startPoint x: 329, startPoint y: 460, endPoint x: 550, endPoint y: 460, distance: 221.0
click at [550, 460] on h4 "Monthly Financial Reports" at bounding box center [491, 461] width 326 height 20
click at [124, 258] on span "Data Files" at bounding box center [103, 262] width 53 height 16
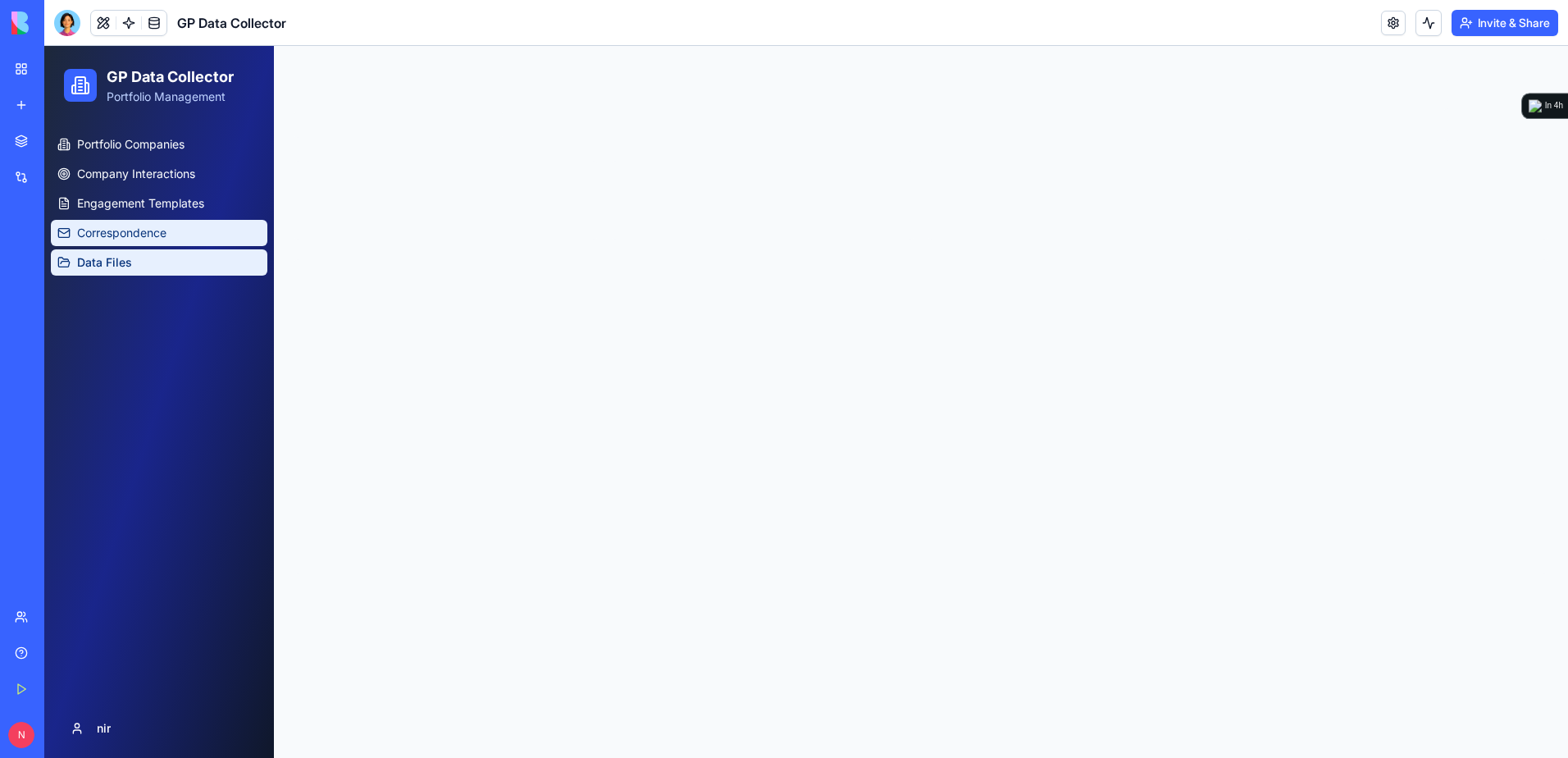
click at [135, 234] on span "Correspondence" at bounding box center [121, 232] width 89 height 16
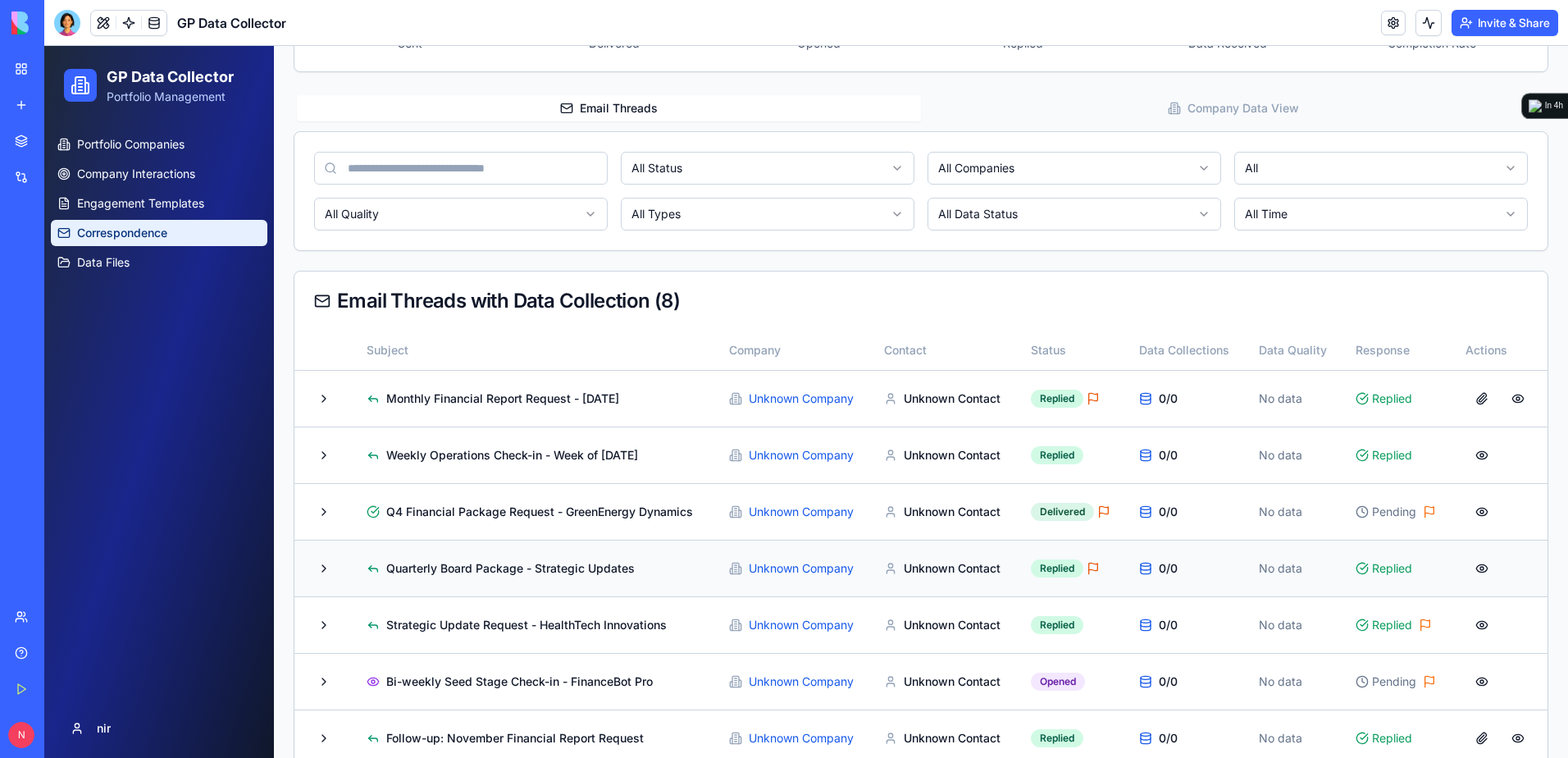
scroll to position [480, 0]
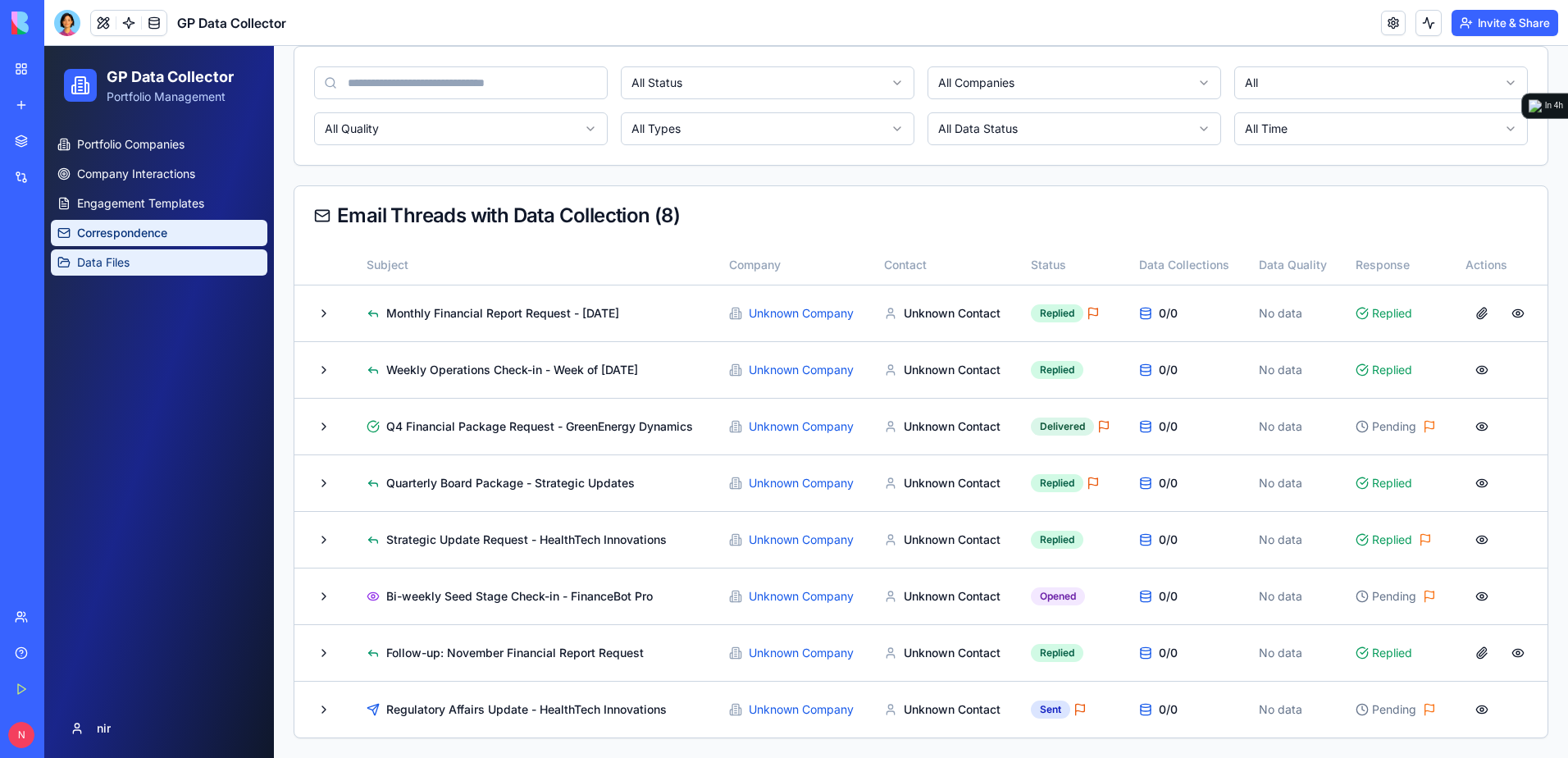
click at [139, 268] on link "Data Files" at bounding box center [159, 262] width 217 height 26
